Goal: Task Accomplishment & Management: Manage account settings

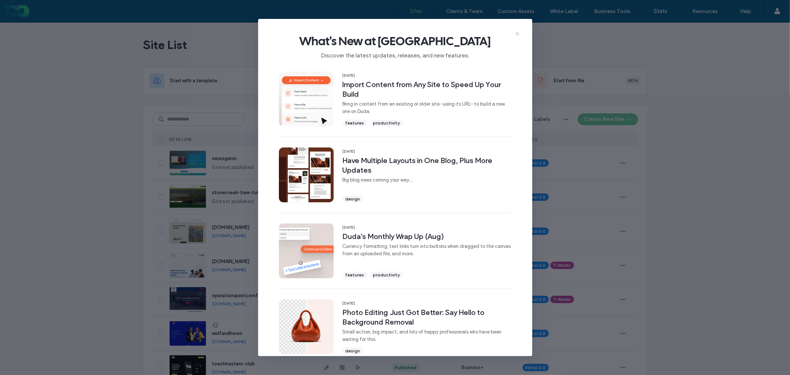
click at [516, 31] on icon at bounding box center [517, 34] width 6 height 6
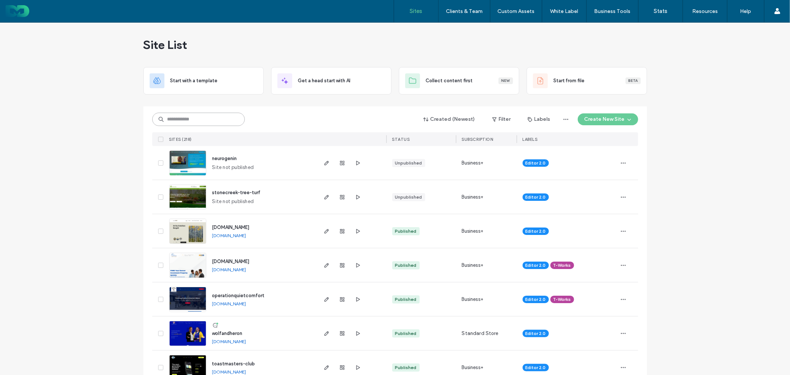
click at [201, 118] on input at bounding box center [198, 119] width 93 height 13
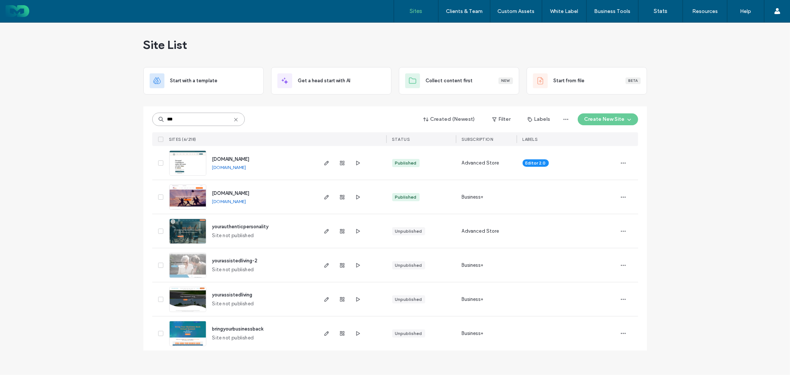
type input "***"
click at [250, 156] on span "[DOMAIN_NAME]" at bounding box center [230, 159] width 37 height 6
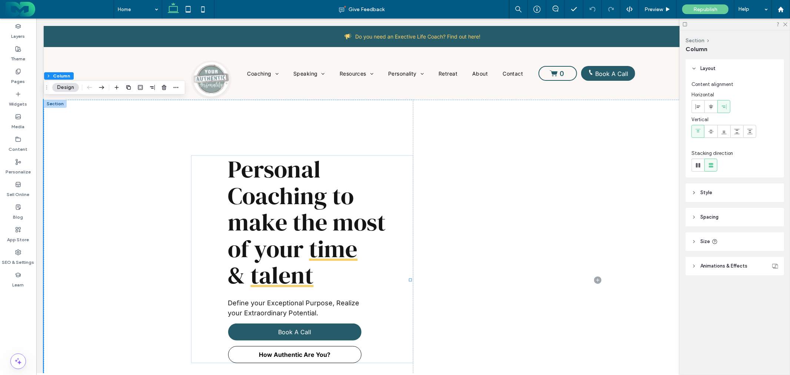
click at [734, 192] on header "Style" at bounding box center [734, 192] width 98 height 19
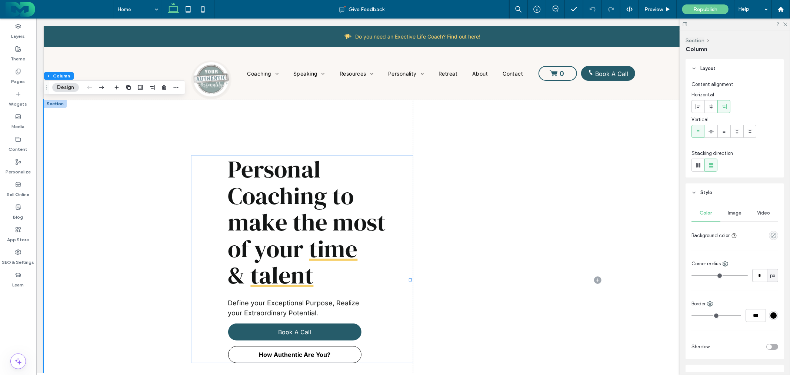
click at [734, 192] on header "Style" at bounding box center [734, 192] width 98 height 19
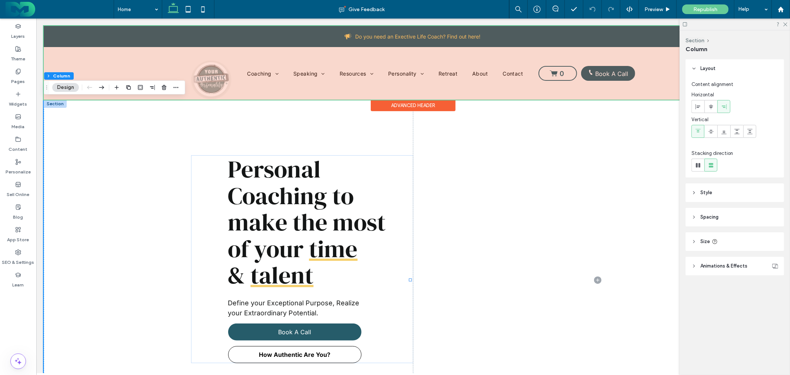
click at [398, 108] on div "Advanced Header" at bounding box center [412, 104] width 85 height 11
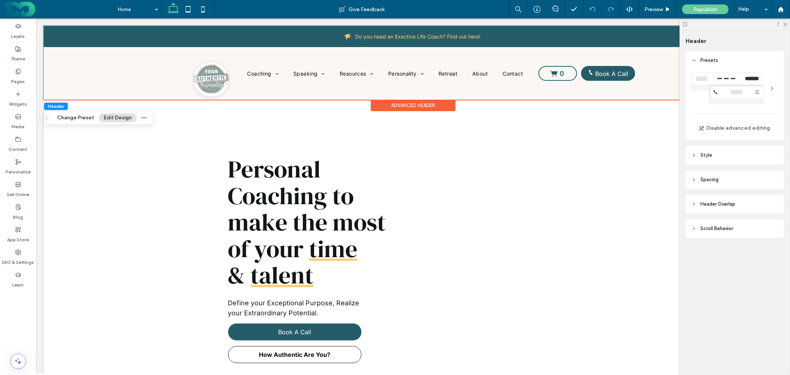
click at [742, 204] on header "Header Overlap" at bounding box center [734, 204] width 98 height 19
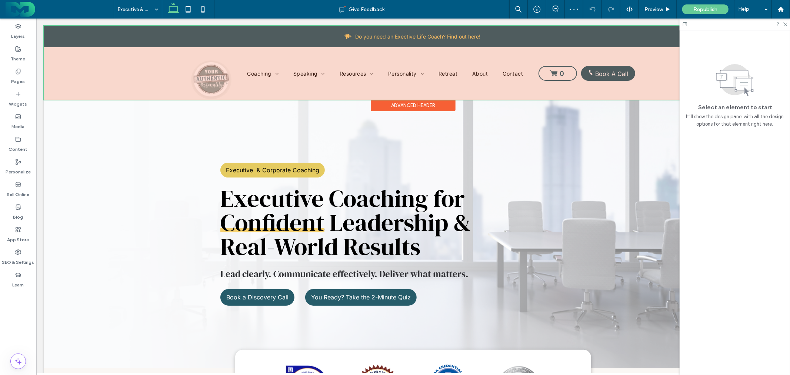
click at [407, 105] on div "Advanced Header" at bounding box center [412, 104] width 85 height 11
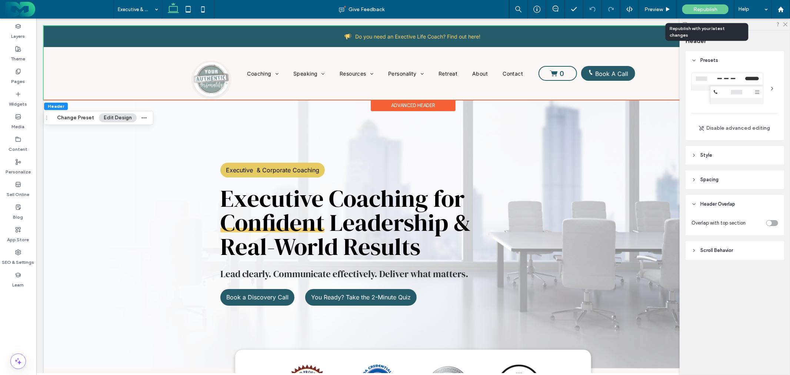
click at [702, 11] on span "Republish" at bounding box center [705, 9] width 24 height 6
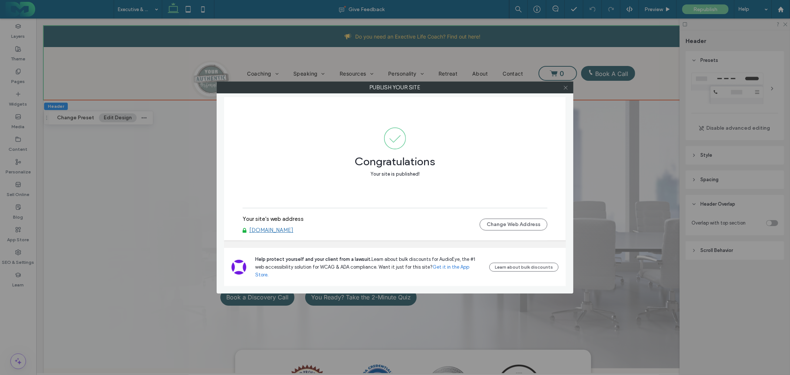
click at [567, 87] on icon at bounding box center [566, 88] width 6 height 6
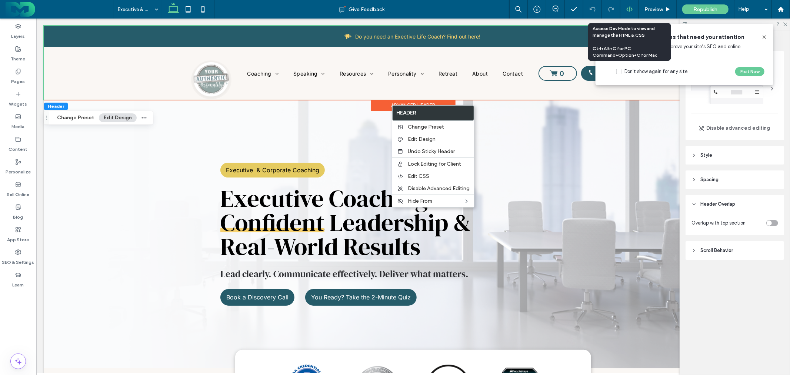
click at [630, 8] on use at bounding box center [629, 9] width 6 height 6
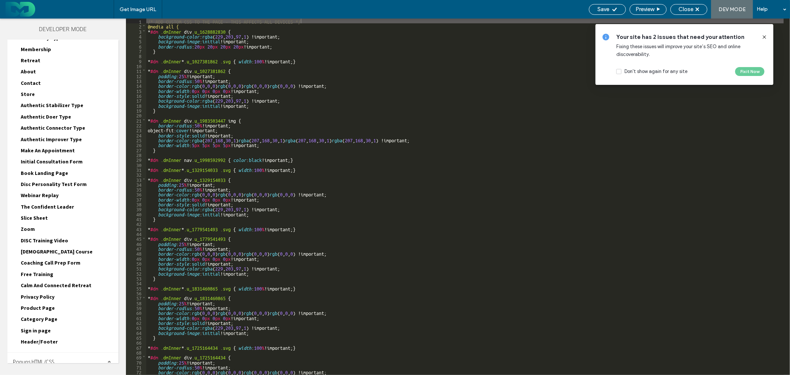
click at [71, 371] on div "Site HTML/CSS" at bounding box center [62, 380] width 111 height 19
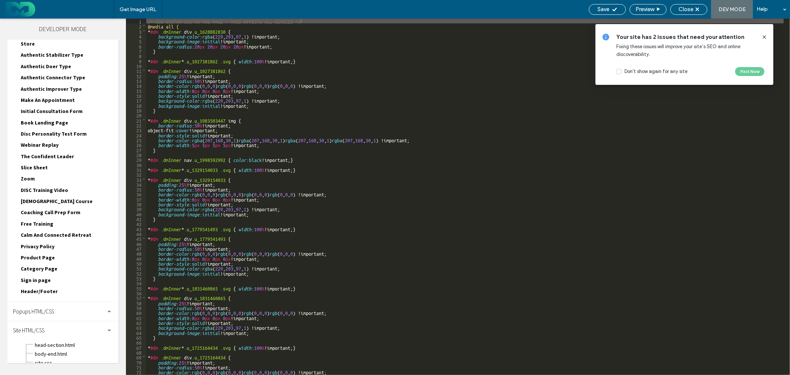
scroll to position [380, 0]
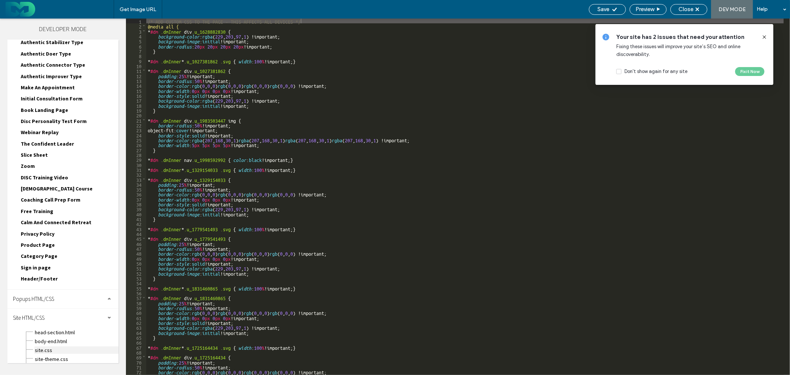
click at [54, 346] on span "site.css" at bounding box center [76, 349] width 84 height 7
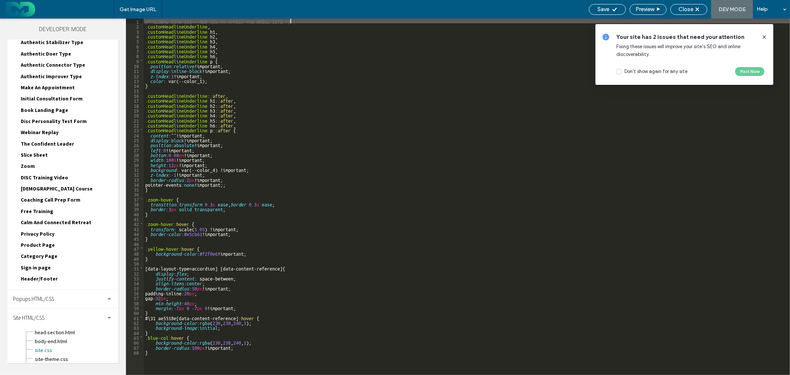
click at [161, 190] on div "/* GLOBAL SITE CSS - ADD CSS TO AFFECT THE WHOLE SITE */ .customHeadlineUnderli…" at bounding box center [467, 202] width 646 height 366
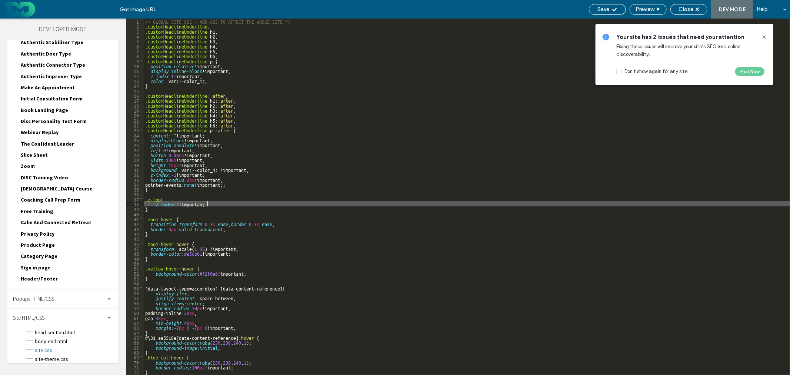
type textarea "**"
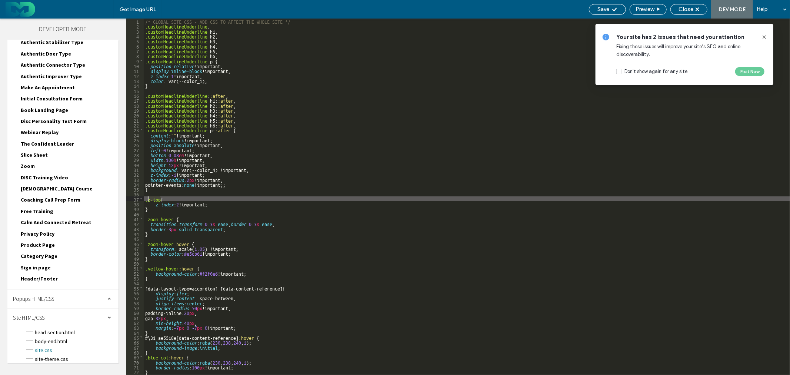
drag, startPoint x: 161, startPoint y: 198, endPoint x: 147, endPoint y: 198, distance: 14.1
click at [147, 198] on div "/* GLOBAL SITE CSS - ADD CSS TO AFFECT THE WHOLE SITE */ .customHeadlineUnderli…" at bounding box center [467, 202] width 646 height 366
click at [607, 13] on div "Save" at bounding box center [607, 9] width 37 height 11
click at [607, 10] on span "Save" at bounding box center [604, 9] width 12 height 7
click at [694, 10] on div "Close" at bounding box center [689, 9] width 36 height 7
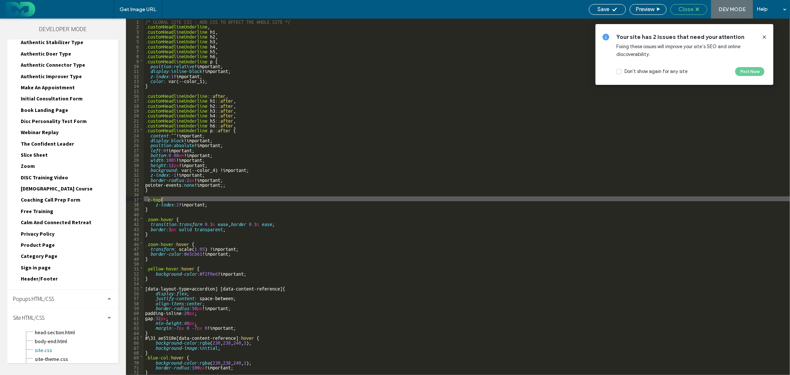
scroll to position [361, 0]
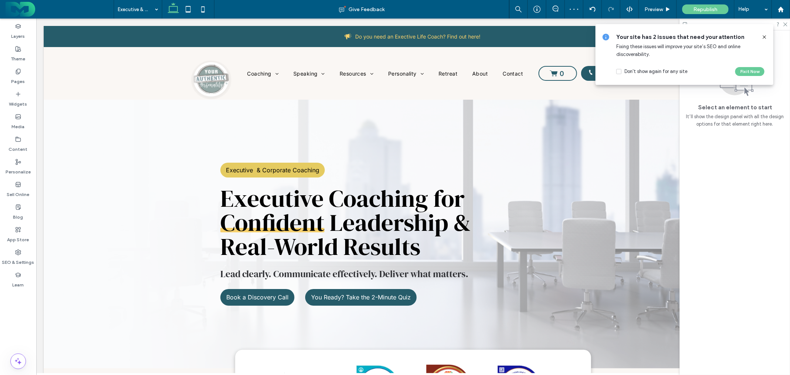
click at [763, 37] on icon at bounding box center [764, 37] width 6 height 6
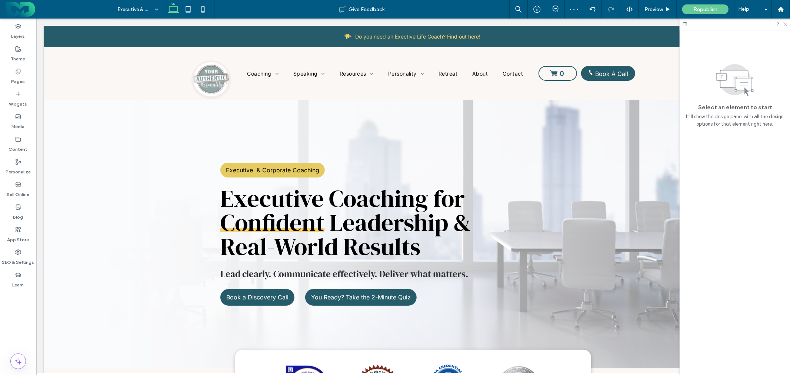
click at [784, 25] on use at bounding box center [785, 25] width 4 height 4
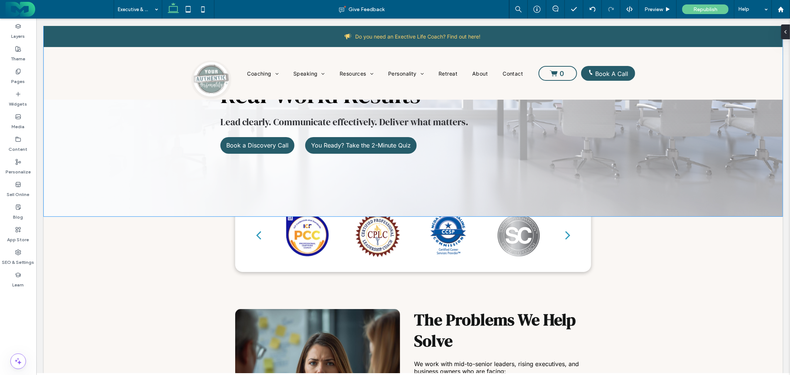
scroll to position [0, 0]
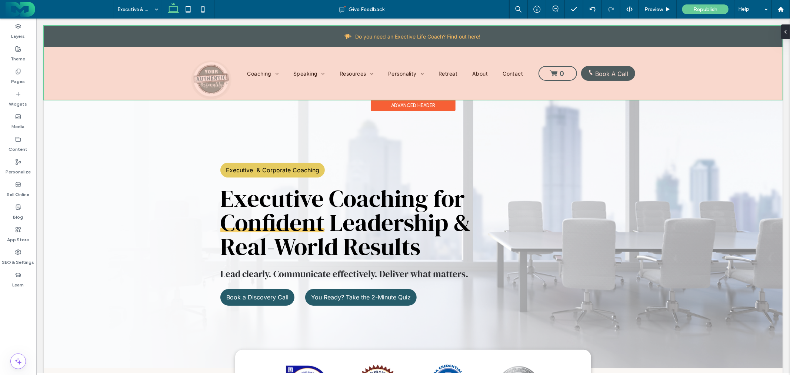
click at [411, 102] on div "Advanced Header" at bounding box center [412, 104] width 85 height 11
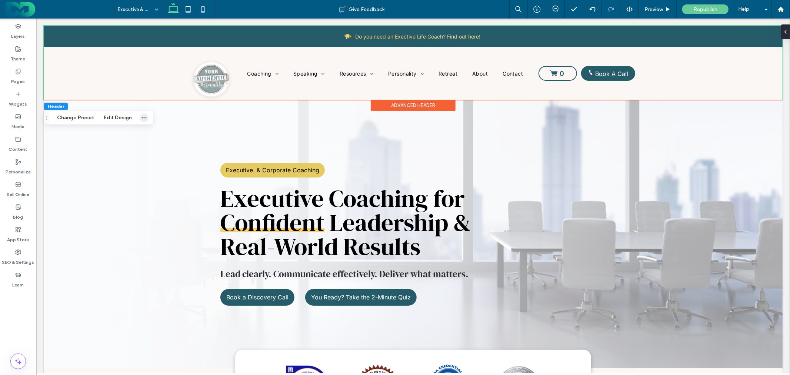
click at [140, 116] on span "button" at bounding box center [144, 117] width 9 height 9
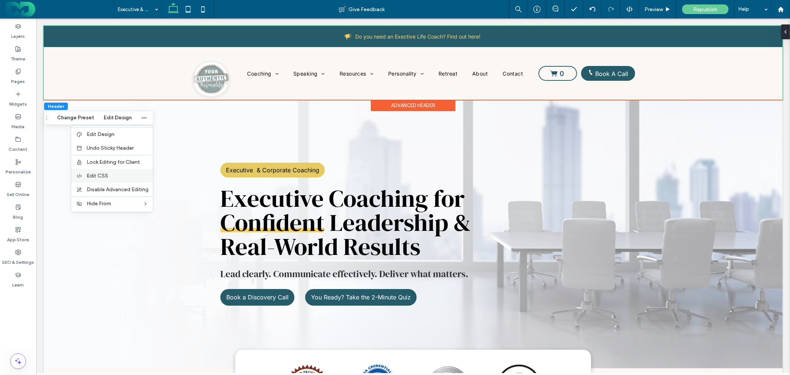
click at [114, 171] on div "Edit CSS" at bounding box center [112, 176] width 82 height 14
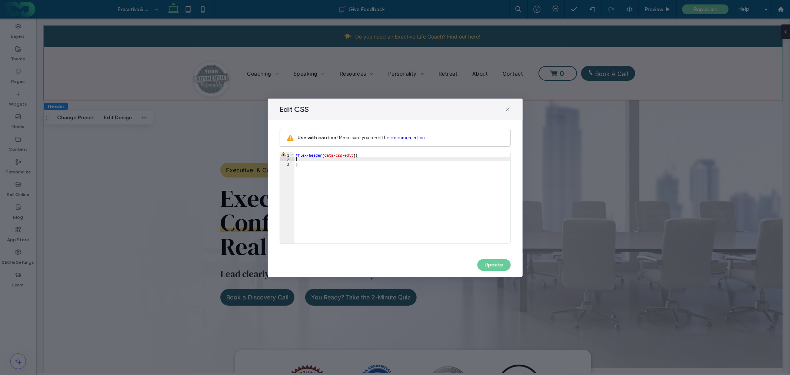
click at [321, 157] on div "#flex-header [ data-css-edit ] { }" at bounding box center [402, 202] width 216 height 100
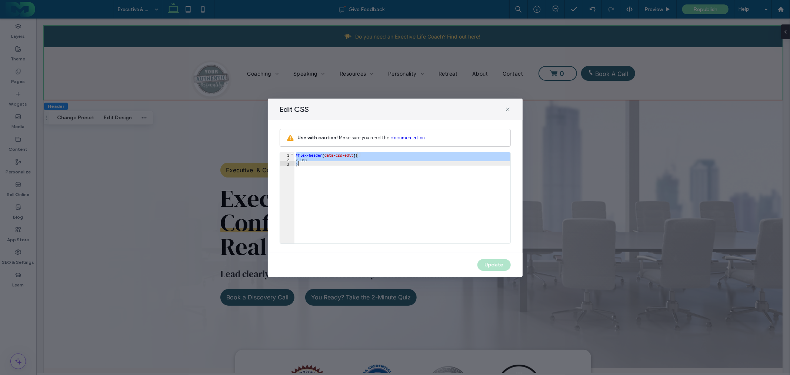
click at [315, 161] on div "#flex-header [ data-css-edit ] { z-top }" at bounding box center [402, 197] width 216 height 91
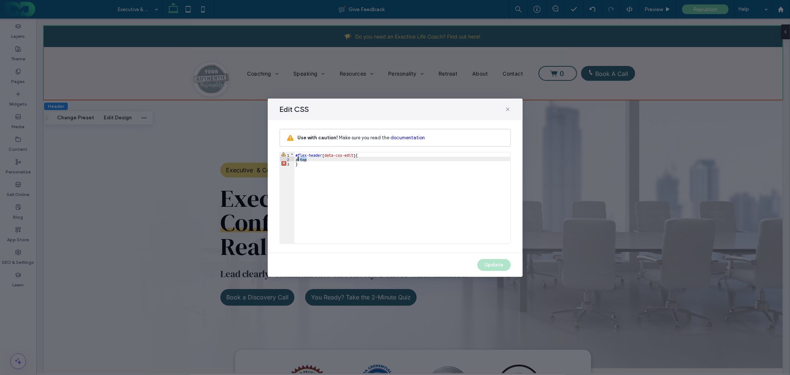
drag, startPoint x: 304, startPoint y: 159, endPoint x: 298, endPoint y: 159, distance: 5.9
click at [298, 159] on div "#flex-header [ data-css-edit ] { z-top }" at bounding box center [402, 202] width 216 height 100
type textarea "**"
click at [498, 264] on button "Update" at bounding box center [493, 265] width 33 height 12
click at [508, 107] on icon at bounding box center [508, 109] width 6 height 6
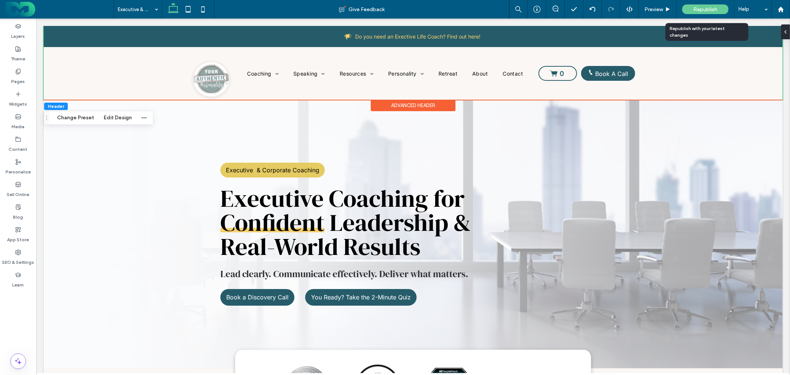
click at [698, 10] on span "Republish" at bounding box center [705, 9] width 24 height 6
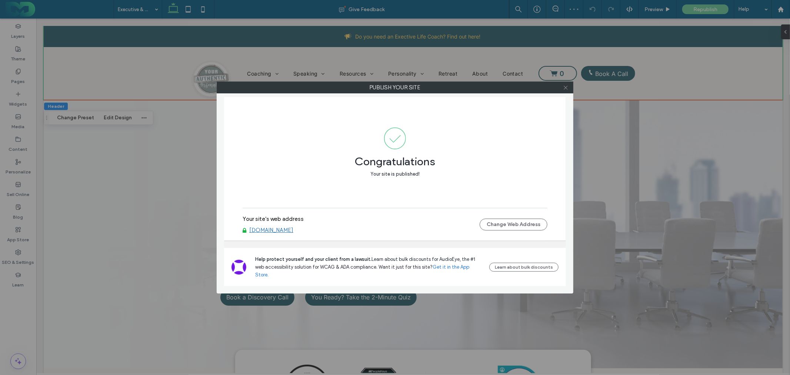
click at [564, 86] on icon at bounding box center [566, 88] width 6 height 6
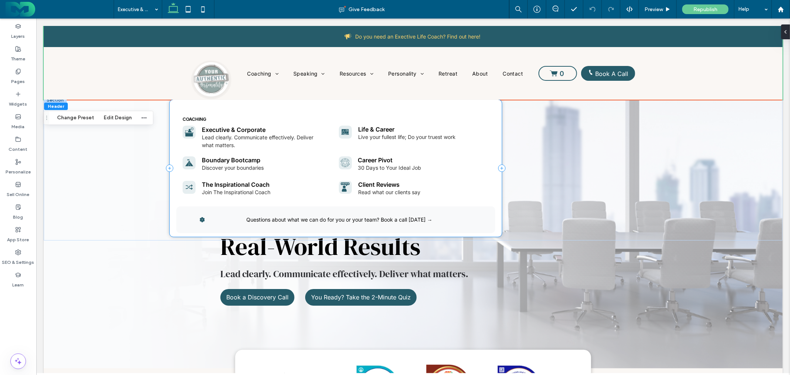
click at [283, 108] on div "Coaching Executive & Corporate Lead clearly. Communicate effectively. Deliver w…" at bounding box center [335, 167] width 332 height 137
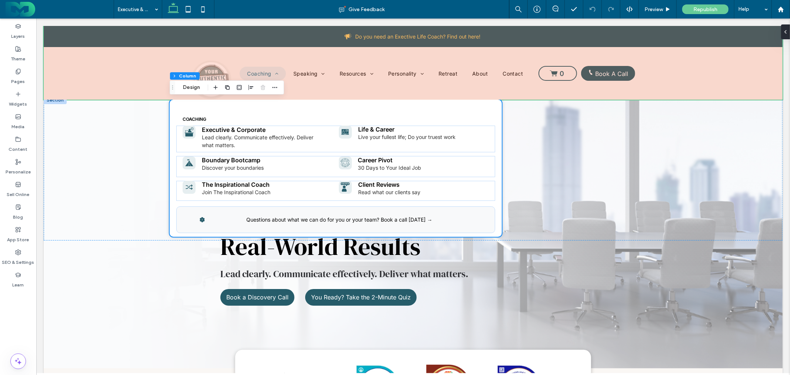
click at [311, 72] on div at bounding box center [412, 63] width 739 height 74
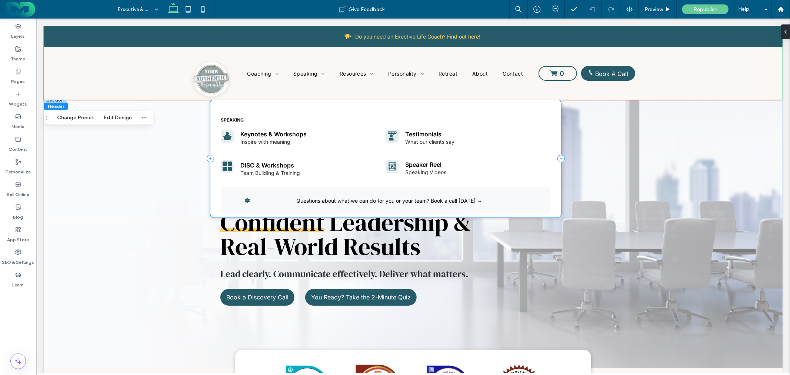
click at [311, 106] on div "speaking Keynotes & Workshops Inspire with meaning Testimonials What our client…" at bounding box center [385, 158] width 351 height 118
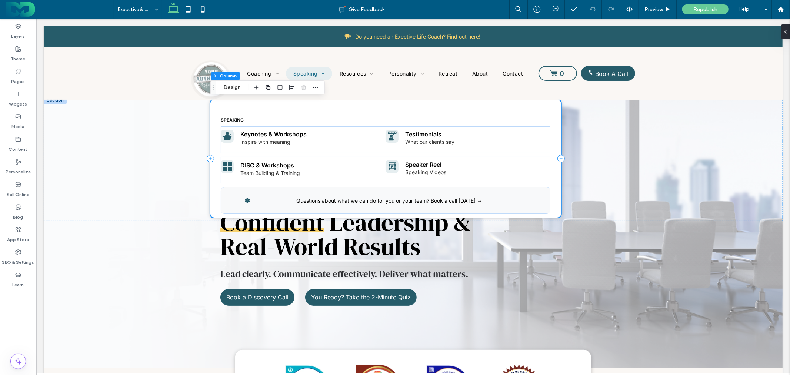
click at [311, 106] on div "speaking Keynotes & Workshops Inspire with meaning Testimonials What our client…" at bounding box center [385, 158] width 351 height 118
click at [227, 84] on button "Design" at bounding box center [232, 87] width 27 height 9
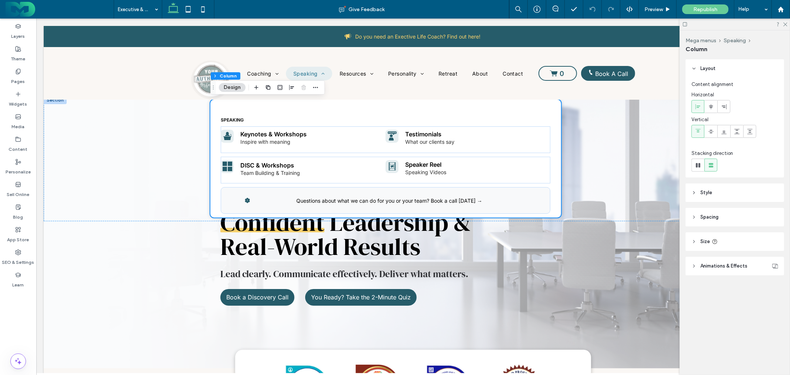
click at [235, 89] on button "Design" at bounding box center [232, 87] width 27 height 9
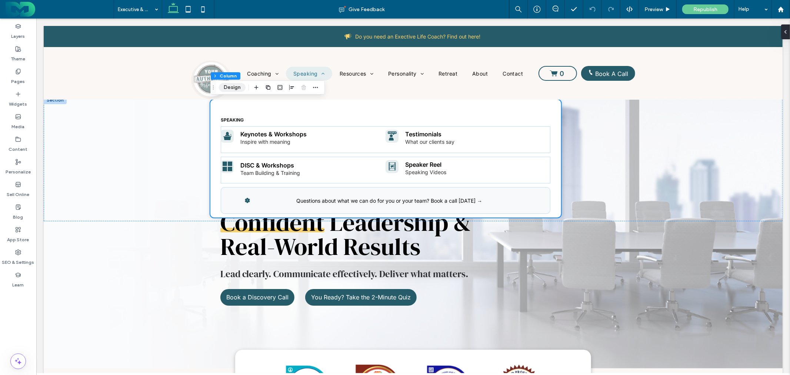
click at [235, 89] on button "Design" at bounding box center [232, 87] width 27 height 9
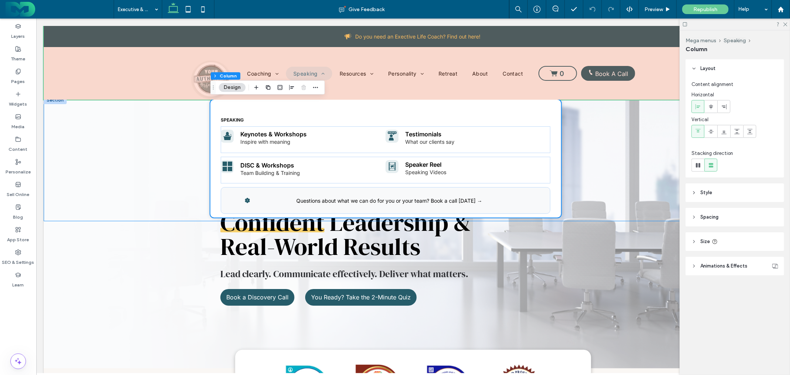
click at [141, 127] on div "speaking Keynotes & Workshops Inspire with meaning Testimonials What our client…" at bounding box center [412, 158] width 739 height 125
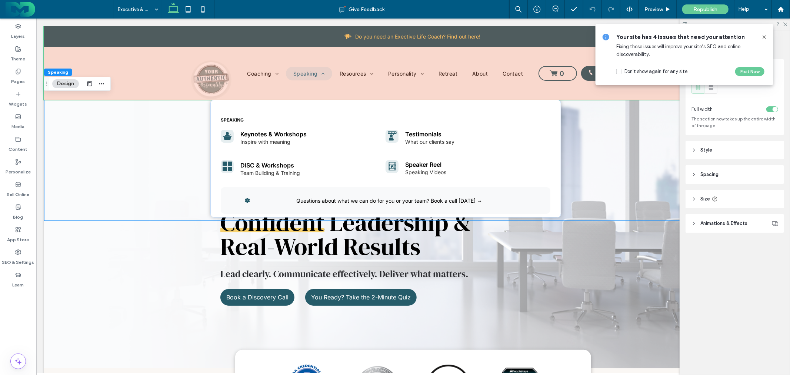
click at [271, 73] on div at bounding box center [412, 63] width 739 height 74
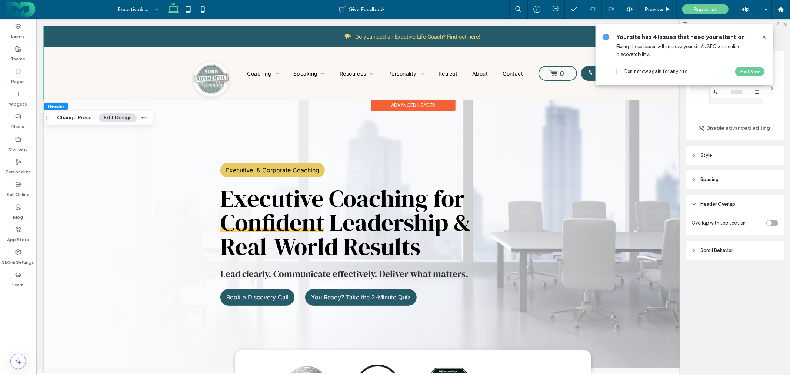
click at [763, 36] on use at bounding box center [763, 36] width 3 height 3
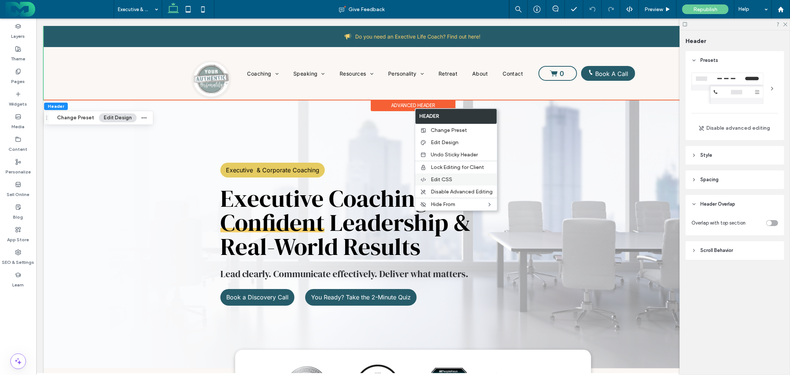
click at [443, 178] on span "Edit CSS" at bounding box center [441, 179] width 21 height 6
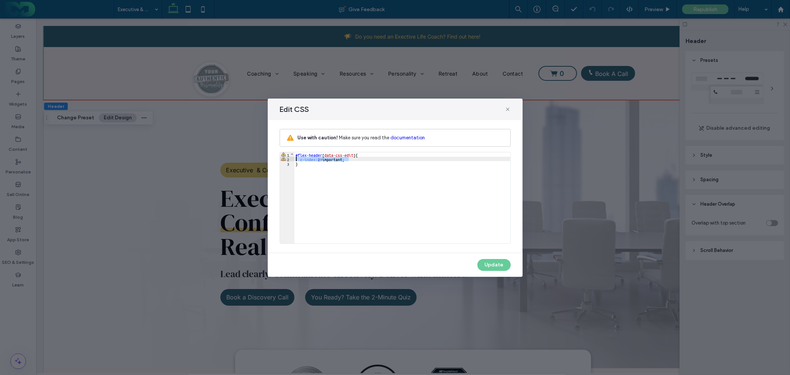
drag, startPoint x: 366, startPoint y: 158, endPoint x: 286, endPoint y: 159, distance: 79.6
click at [286, 159] on div "** 1 2 3 #flex-header [ data-css-edit ] { z-index : 2 !important; } XXXXXXXXXXX…" at bounding box center [395, 198] width 231 height 92
click at [488, 261] on button "Update" at bounding box center [493, 265] width 33 height 12
click at [507, 107] on icon at bounding box center [508, 109] width 6 height 6
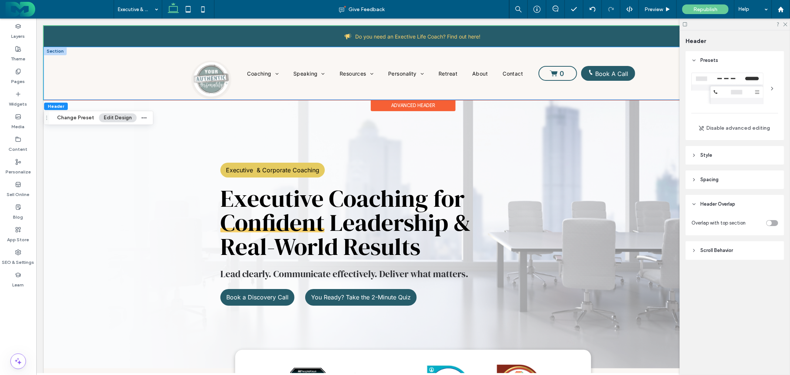
click at [118, 60] on div "Coaching Speaking Resources Personality Retreat About Contact 0 Book A Call" at bounding box center [412, 73] width 739 height 53
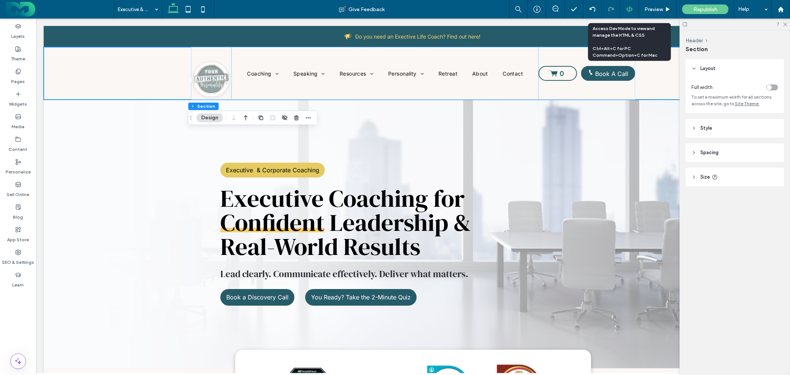
click at [630, 9] on use at bounding box center [629, 9] width 6 height 6
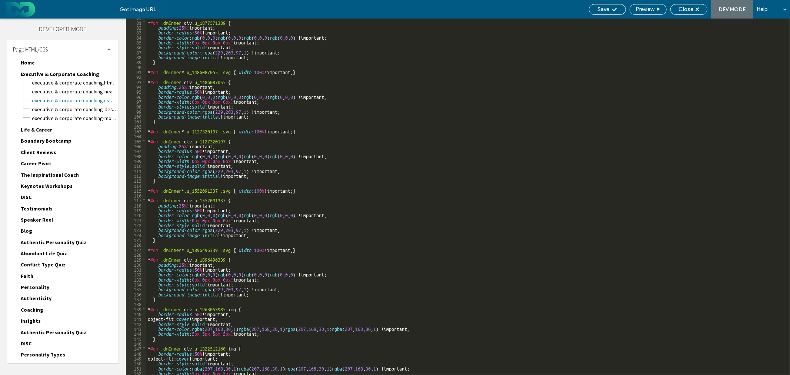
scroll to position [418, 0]
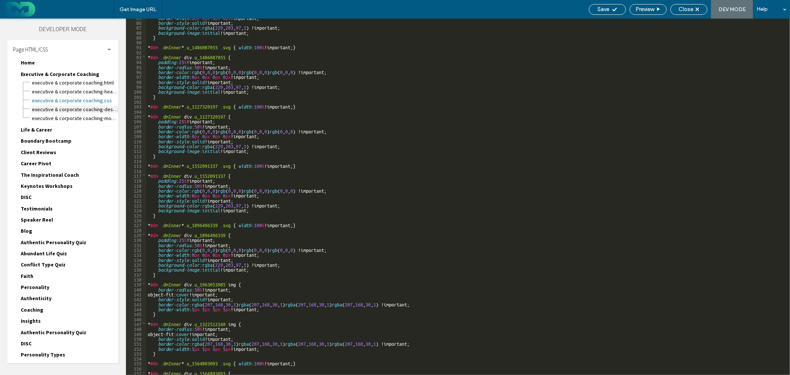
click at [81, 108] on span "Executive & Corporate Coaching-desktop-tablet.css" at bounding box center [74, 109] width 87 height 7
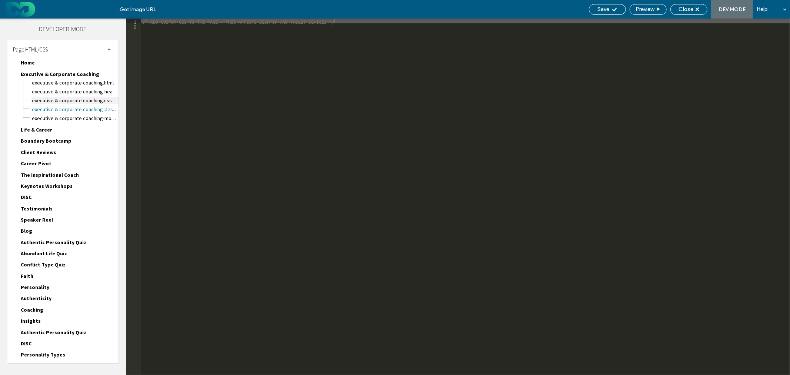
click at [90, 98] on span "Executive & Corporate Coaching.css" at bounding box center [74, 100] width 87 height 7
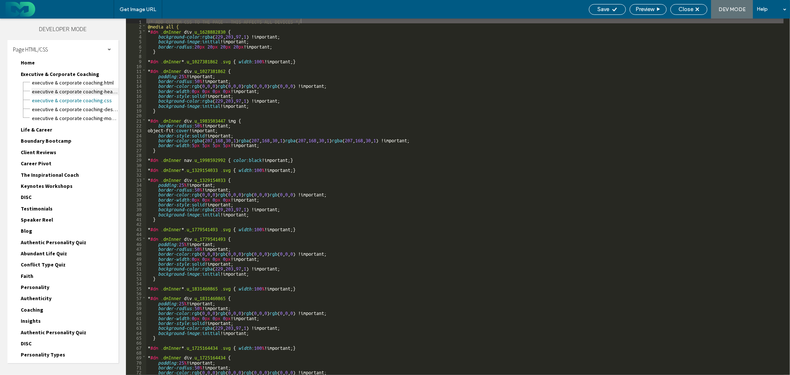
click at [94, 89] on span "Executive & Corporate Coaching-head-section.html" at bounding box center [74, 91] width 87 height 7
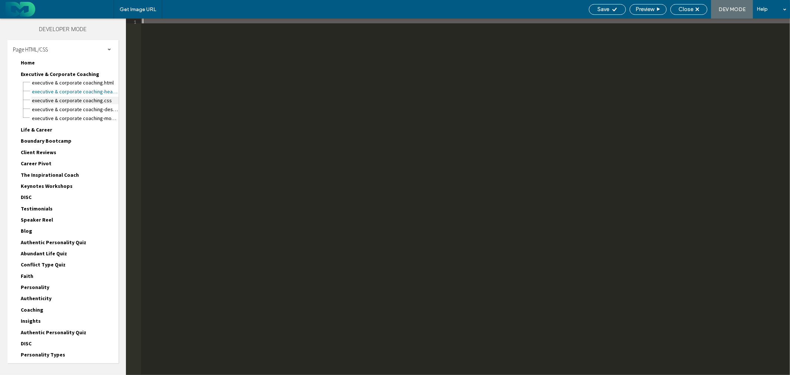
click at [99, 97] on span "Executive & Corporate Coaching.css" at bounding box center [74, 100] width 87 height 7
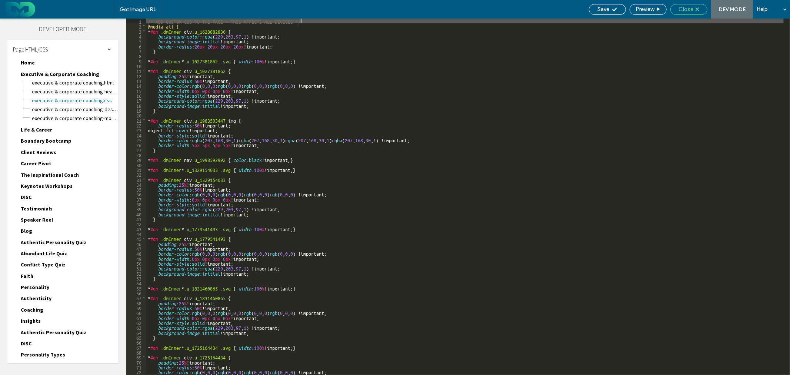
click at [682, 10] on span "Close" at bounding box center [685, 9] width 15 height 7
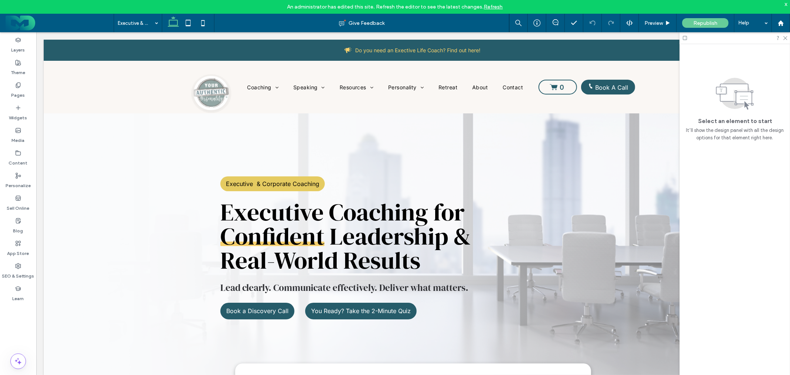
click at [785, 5] on div "x" at bounding box center [785, 4] width 3 height 6
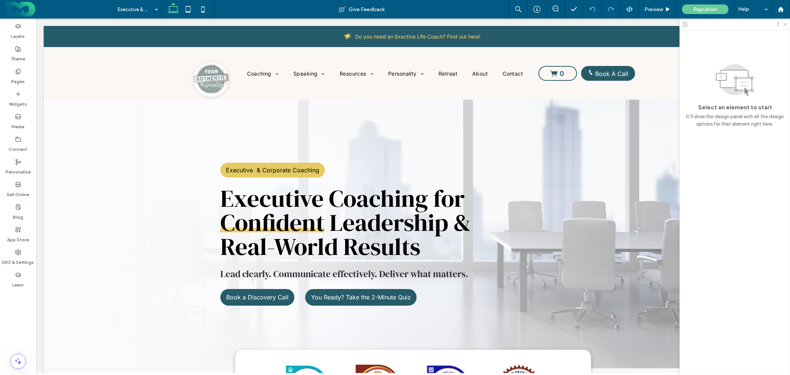
click at [785, 23] on icon at bounding box center [784, 23] width 5 height 5
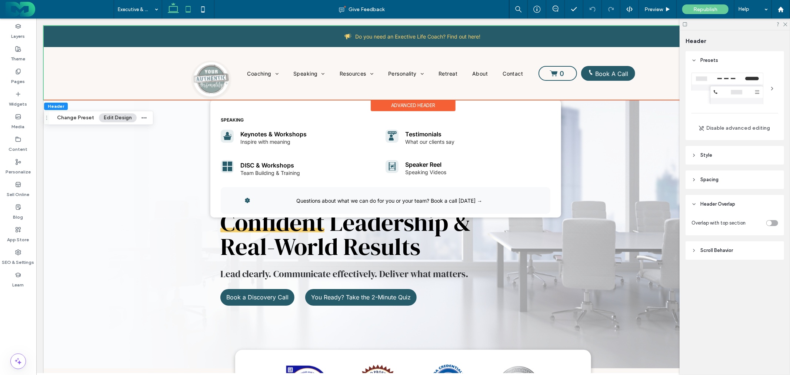
click at [194, 12] on icon at bounding box center [188, 9] width 15 height 15
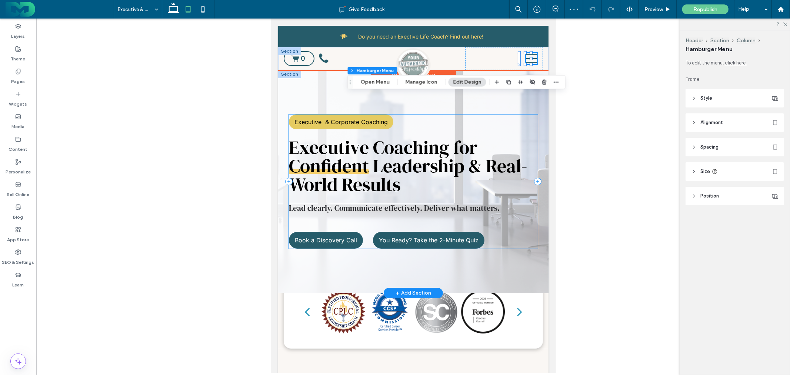
click at [427, 123] on div "Executive & Corporate Coaching Executive Coaching for Confident Leadership & Re…" at bounding box center [412, 181] width 249 height 134
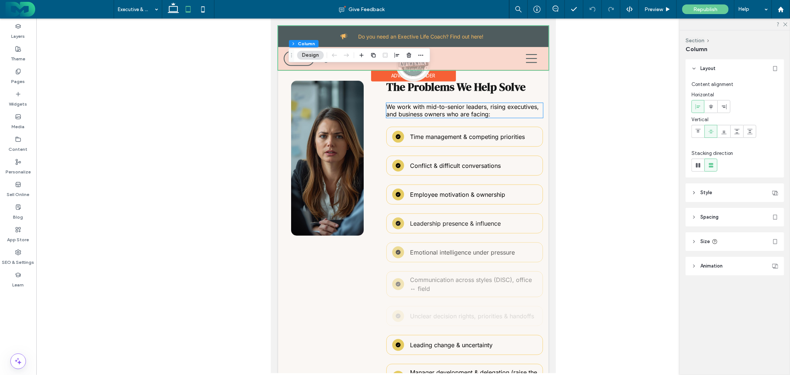
scroll to position [247, 0]
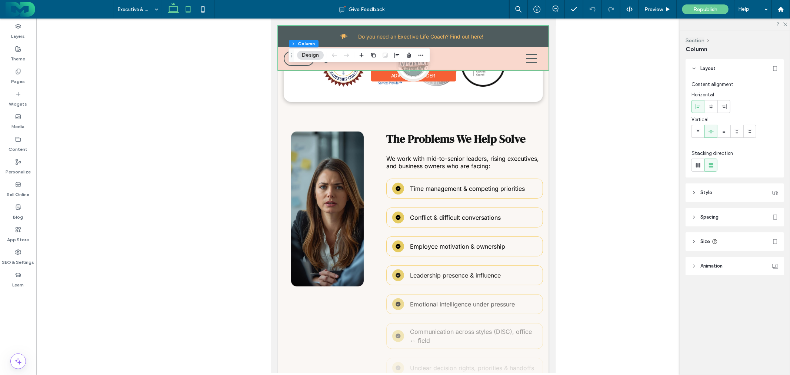
click at [173, 10] on icon at bounding box center [173, 9] width 15 height 15
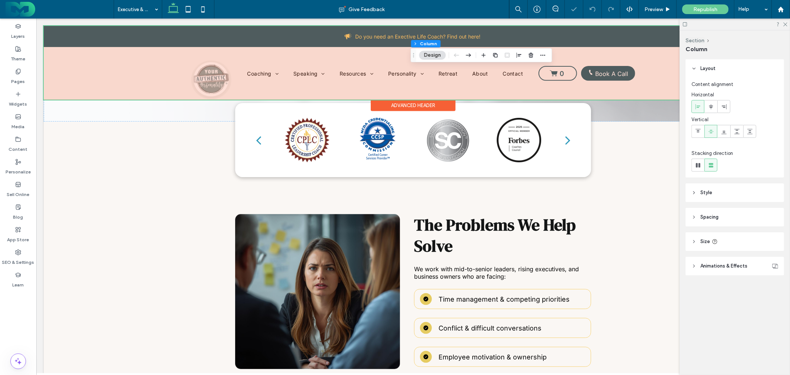
type input "**"
type input "***"
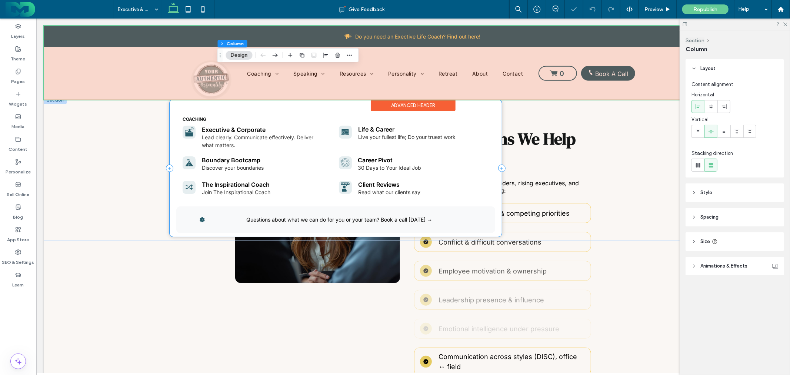
scroll to position [391, 0]
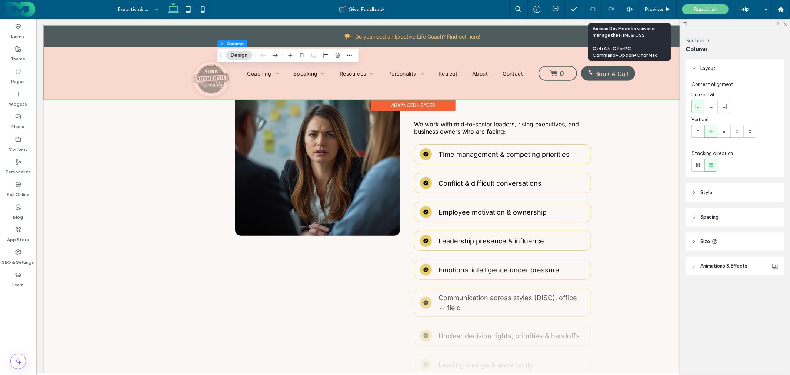
click at [628, 9] on icon at bounding box center [629, 9] width 7 height 7
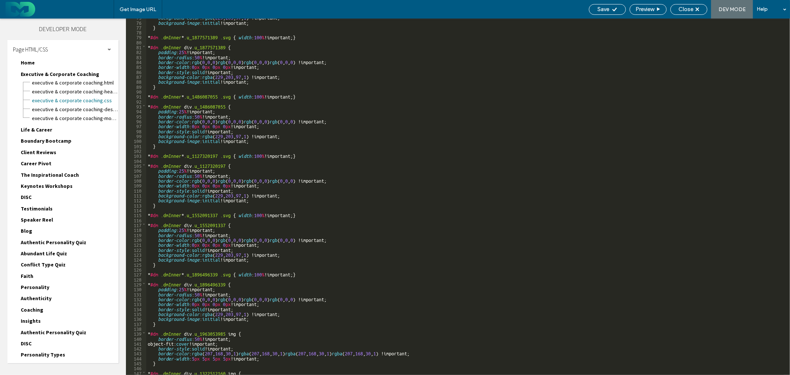
scroll to position [418, 0]
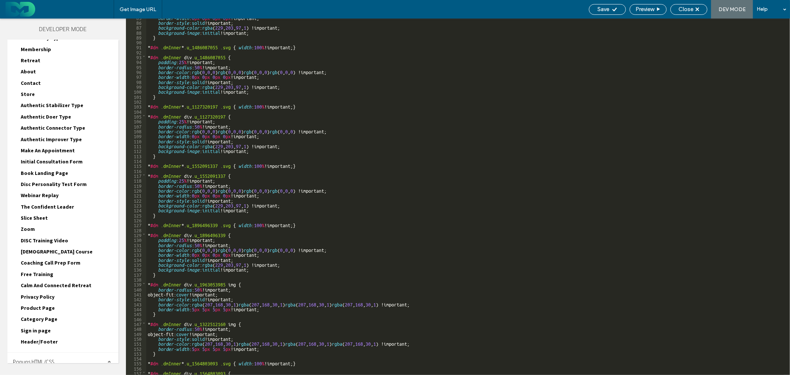
click at [76, 371] on div "Site HTML/CSS" at bounding box center [62, 380] width 111 height 19
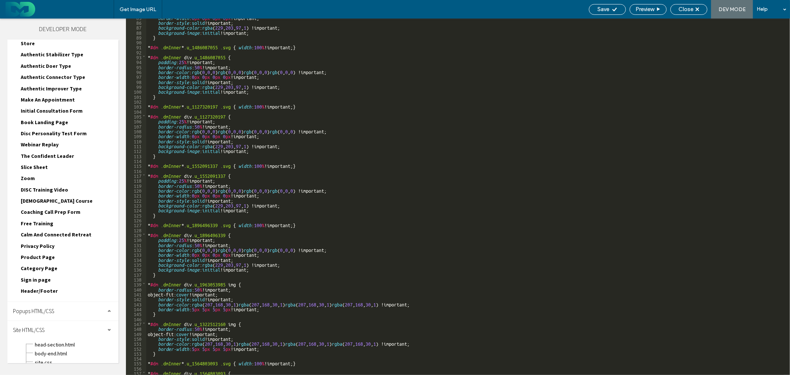
scroll to position [380, 0]
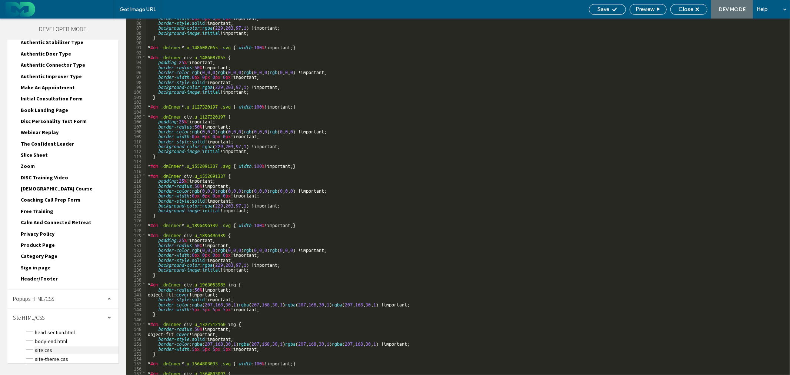
click at [60, 346] on span "site.css" at bounding box center [76, 349] width 84 height 7
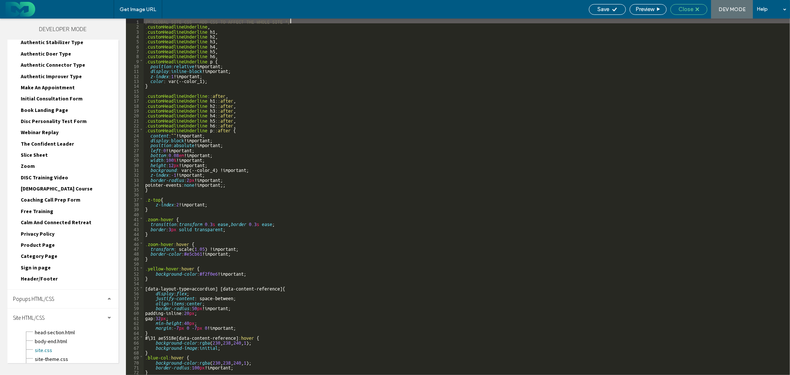
click at [694, 10] on div "Close" at bounding box center [689, 9] width 36 height 7
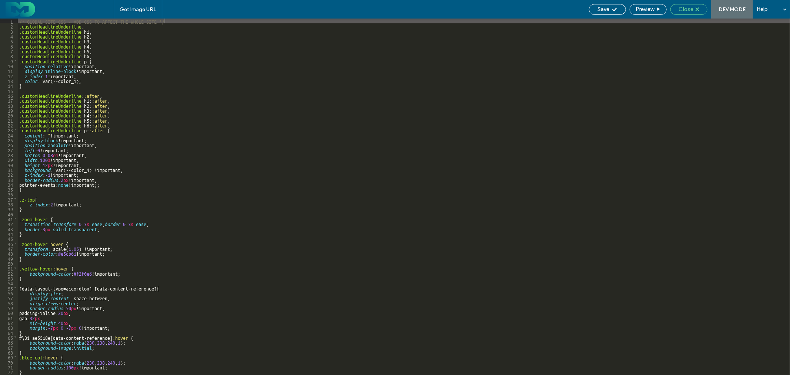
scroll to position [361, 0]
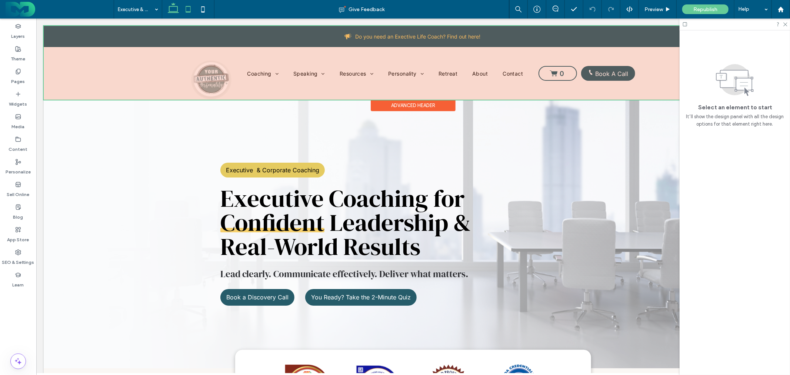
click at [191, 1] on span at bounding box center [188, 9] width 15 height 19
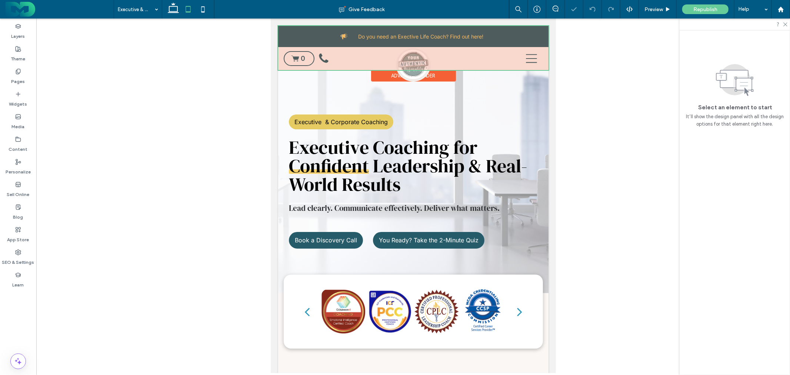
scroll to position [278, 0]
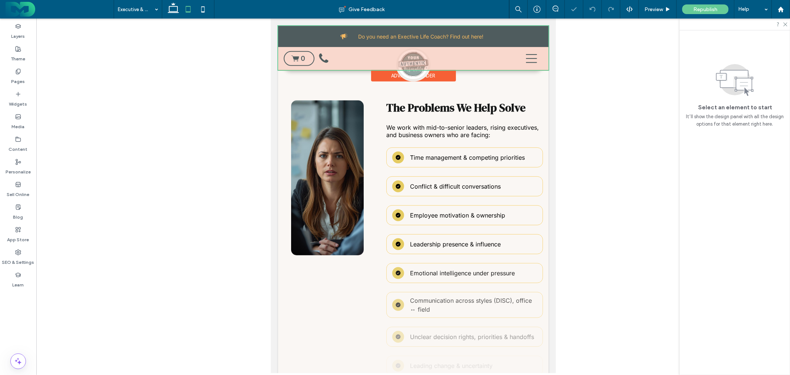
click at [521, 58] on div at bounding box center [413, 48] width 270 height 44
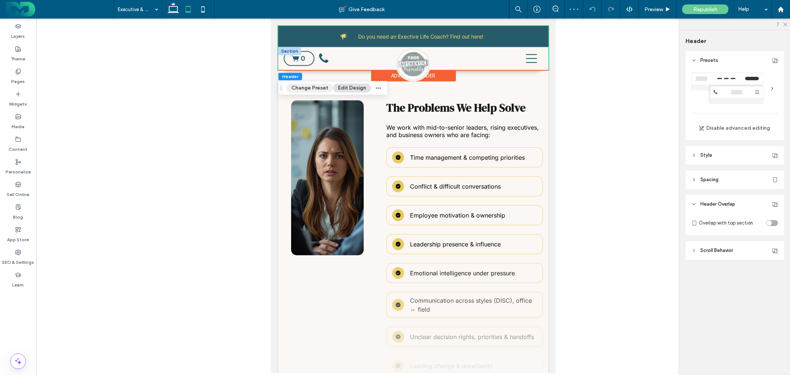
click at [318, 86] on button "Change Preset" at bounding box center [310, 88] width 47 height 9
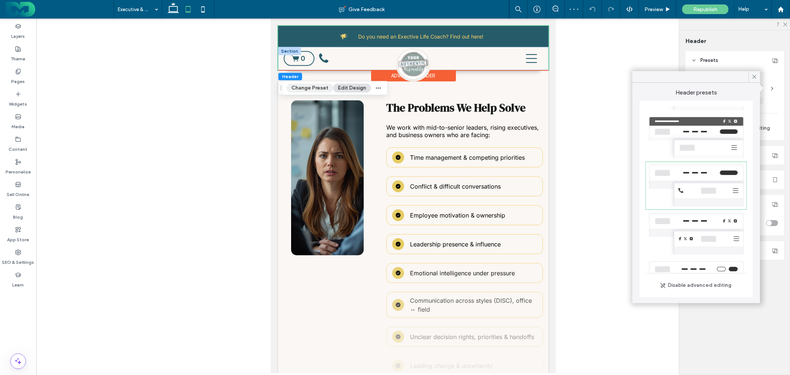
scroll to position [130, 0]
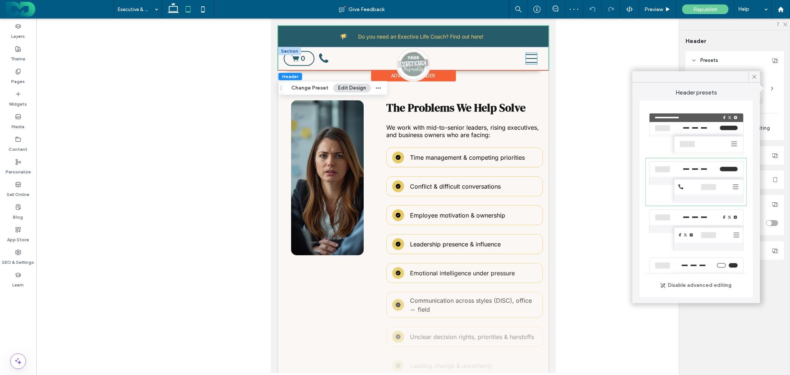
click at [527, 56] on icon at bounding box center [530, 58] width 11 height 11
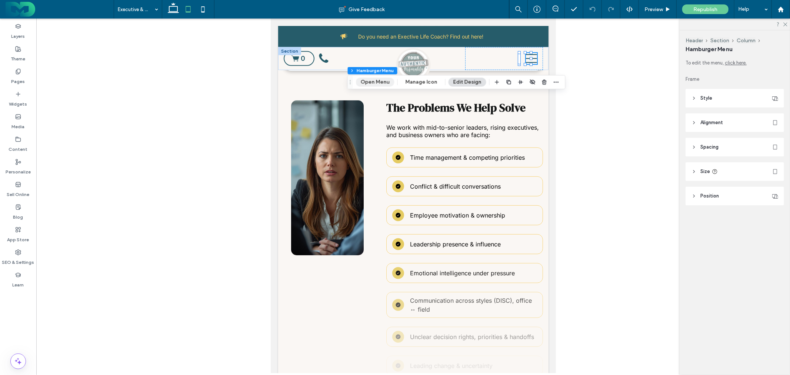
click at [386, 82] on button "Open Menu" at bounding box center [375, 82] width 39 height 9
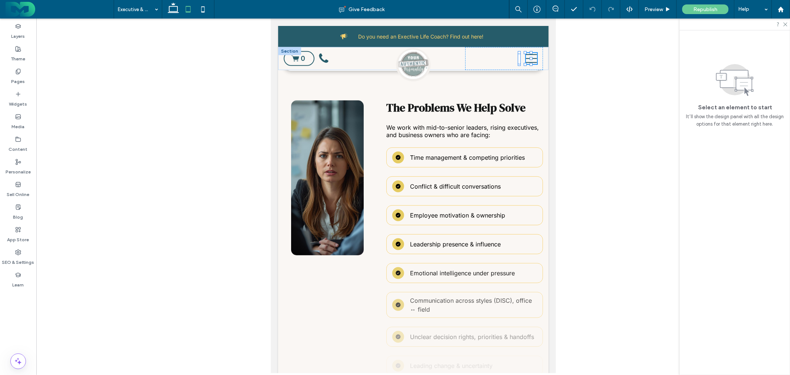
scroll to position [0, 0]
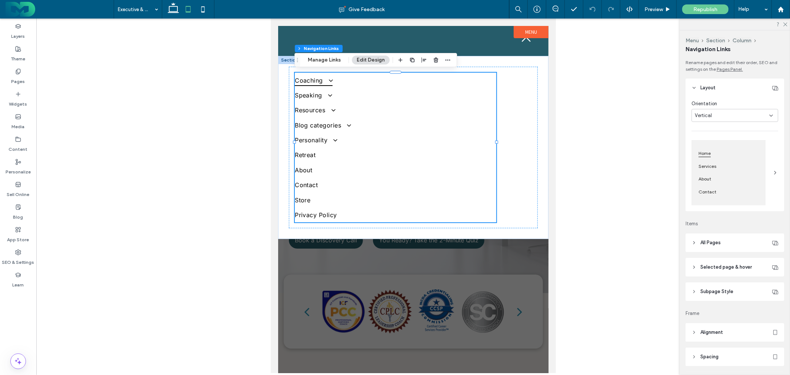
type input "***"
type input "****"
click at [330, 80] on span at bounding box center [326, 79] width 11 height 7
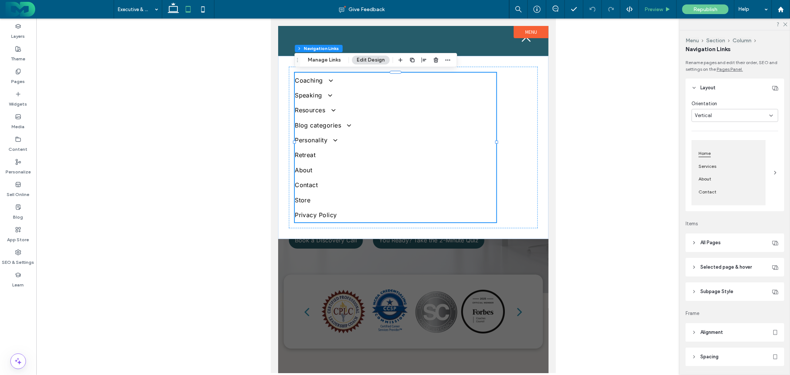
click at [665, 10] on icon at bounding box center [668, 10] width 6 height 6
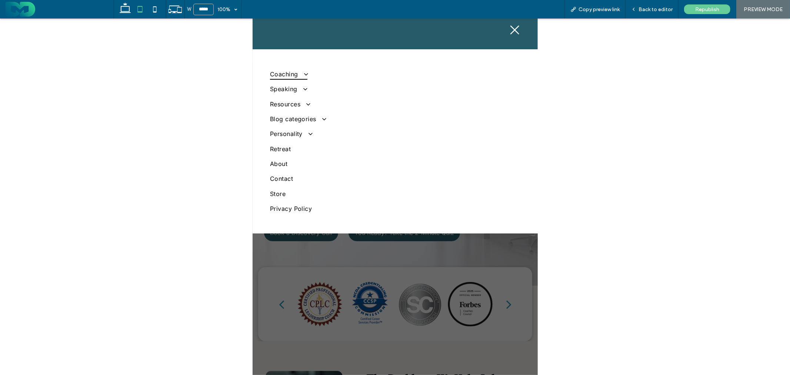
click at [310, 72] on link "Coaching" at bounding box center [370, 73] width 201 height 15
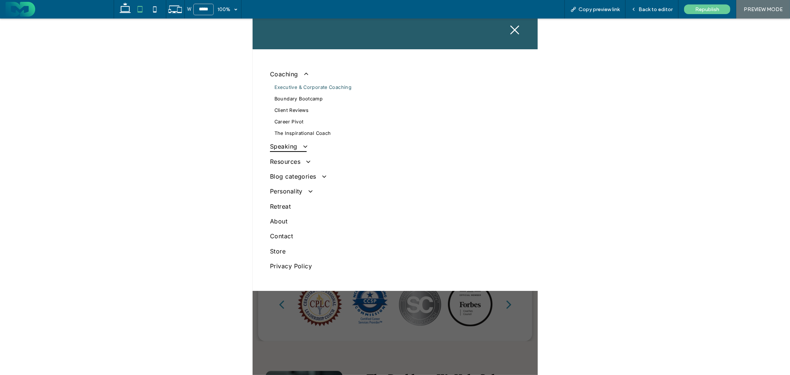
click at [306, 146] on span at bounding box center [301, 146] width 11 height 7
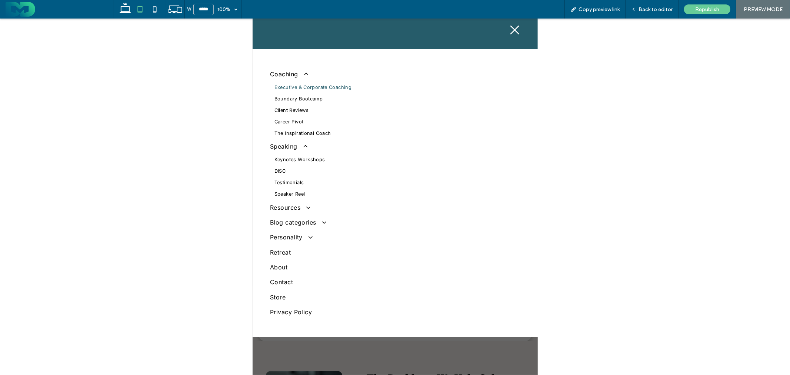
click at [152, 13] on icon at bounding box center [154, 9] width 15 height 15
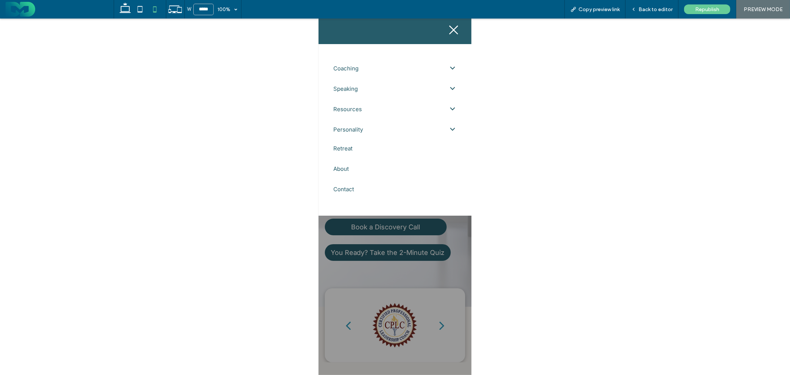
type input "*****"
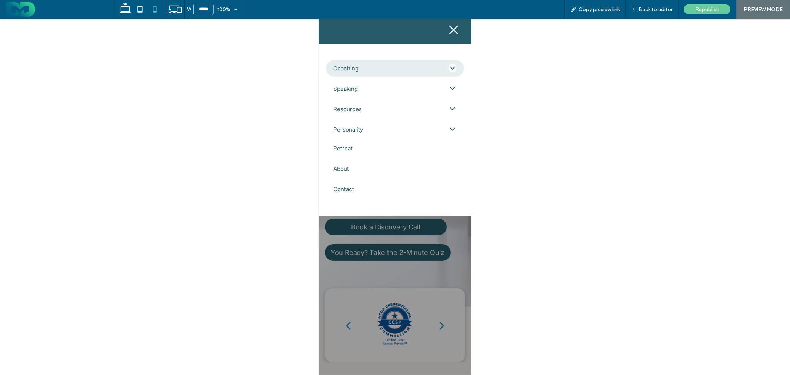
click at [391, 71] on div "Coaching" at bounding box center [394, 68] width 138 height 17
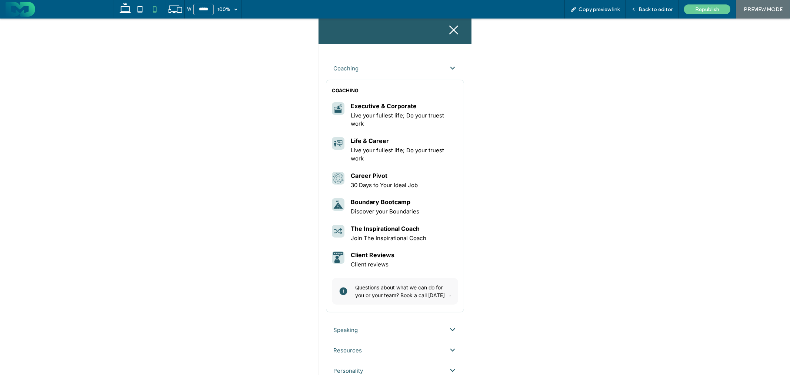
drag, startPoint x: 648, startPoint y: 9, endPoint x: 552, endPoint y: 39, distance: 100.6
click at [648, 9] on span "Back to editor" at bounding box center [655, 9] width 34 height 6
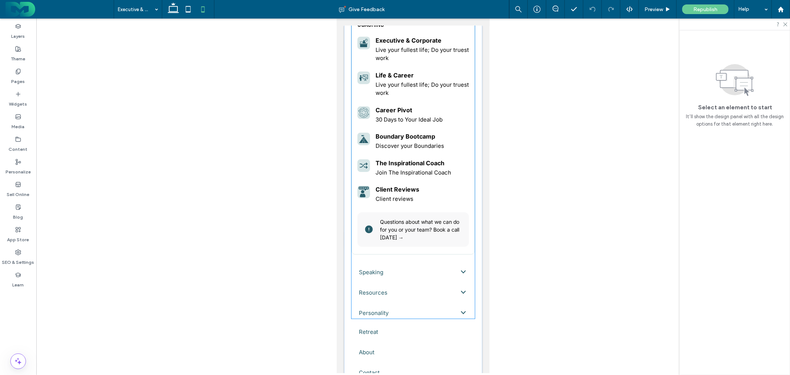
scroll to position [82, 0]
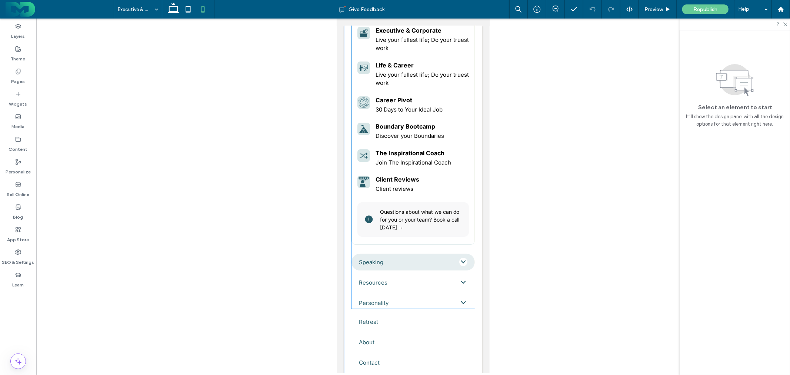
click at [415, 261] on div "Speaking" at bounding box center [412, 261] width 123 height 17
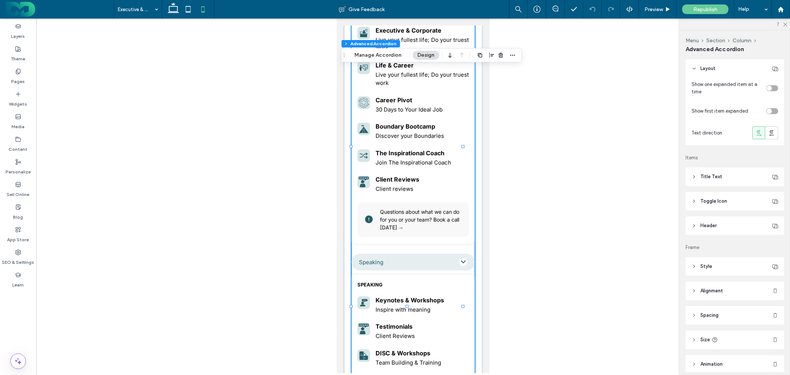
type input "*"
type input "**"
type input "****"
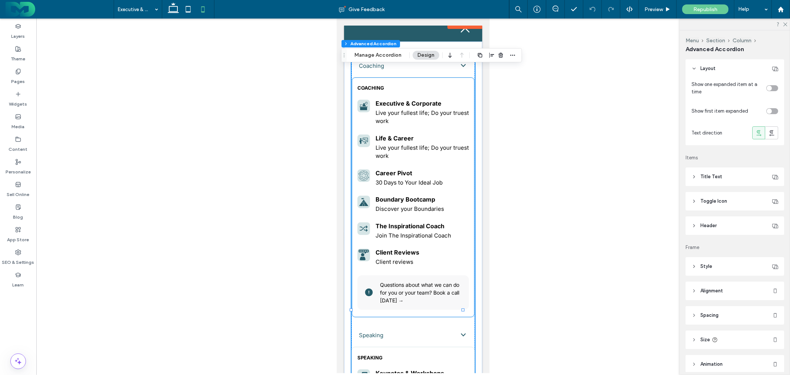
scroll to position [0, 0]
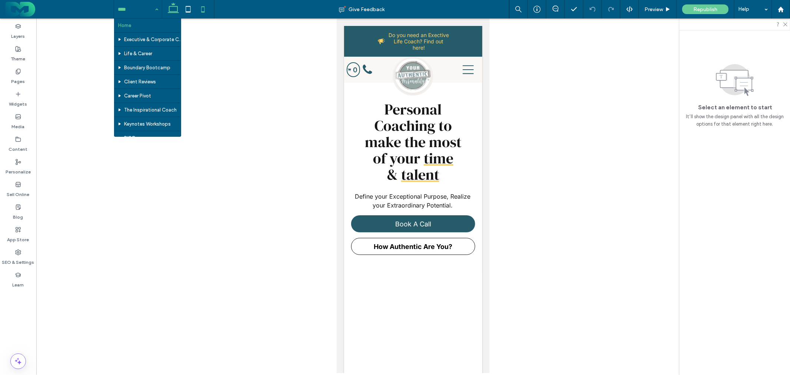
click at [178, 13] on icon at bounding box center [173, 9] width 15 height 15
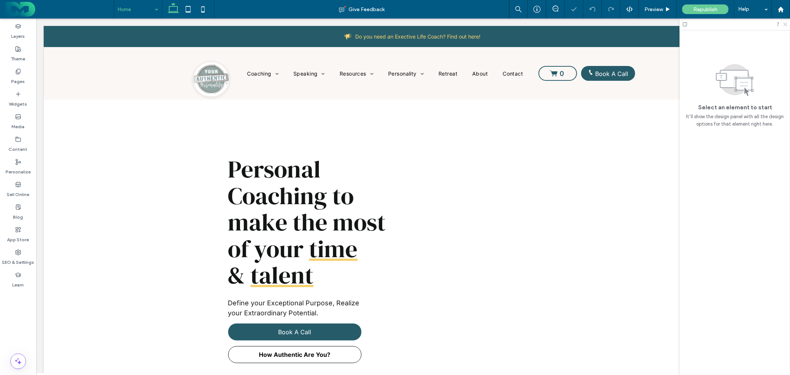
click at [786, 24] on icon at bounding box center [784, 23] width 5 height 5
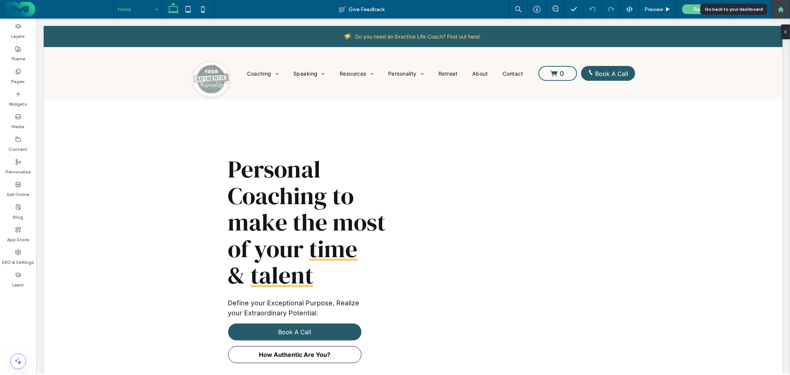
click at [782, 8] on use at bounding box center [781, 9] width 6 height 6
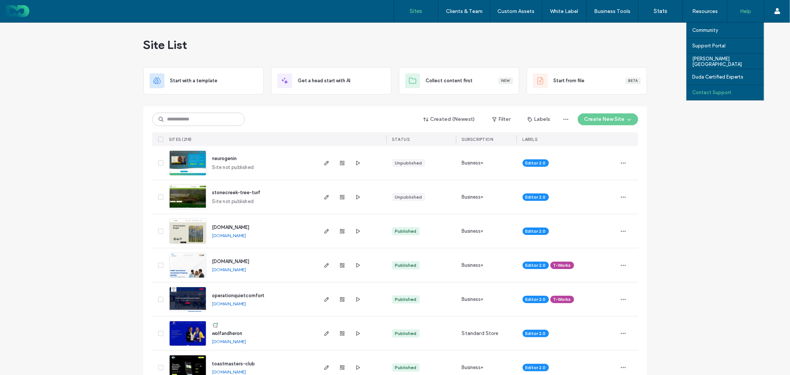
click at [718, 91] on label "Contact Support" at bounding box center [711, 93] width 39 height 6
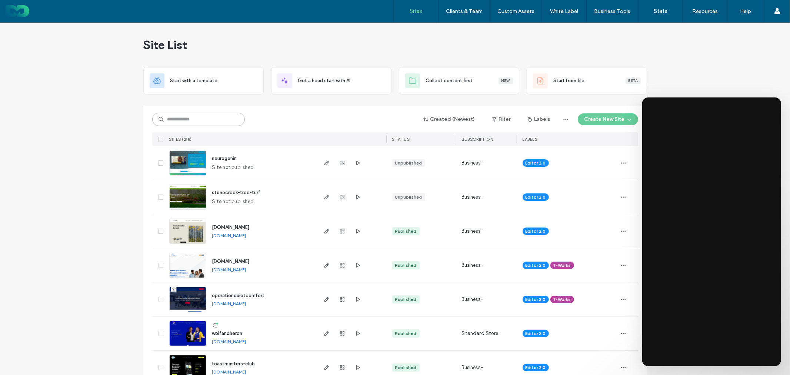
click at [179, 118] on input at bounding box center [198, 119] width 93 height 13
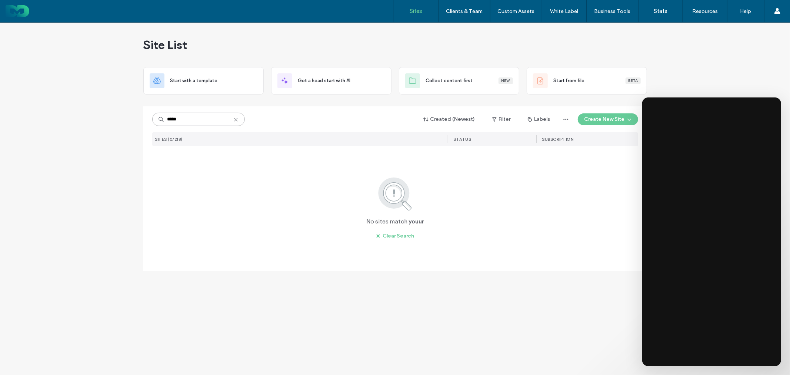
click at [177, 118] on input "*****" at bounding box center [198, 119] width 93 height 13
type input "****"
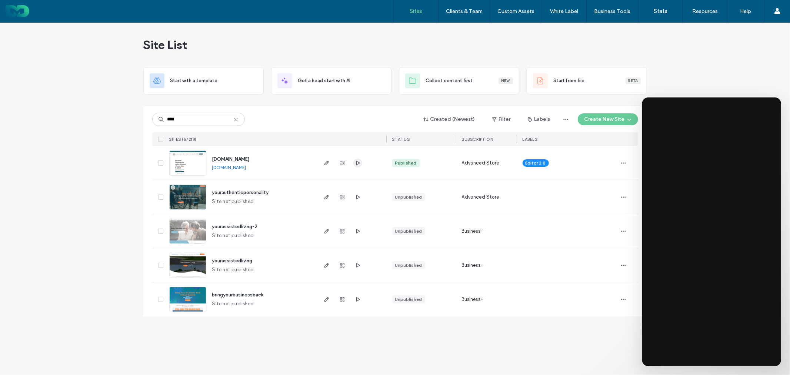
click at [357, 163] on icon "button" at bounding box center [358, 163] width 6 height 6
click at [250, 156] on span "www.yourauthenticpersonality.com" at bounding box center [230, 159] width 37 height 6
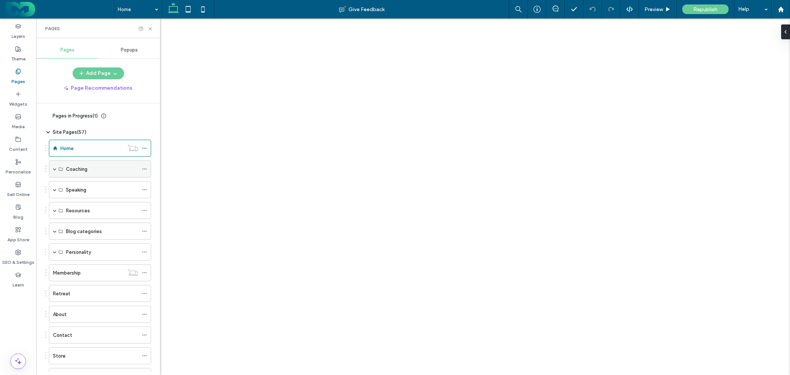
click at [54, 171] on span at bounding box center [55, 169] width 4 height 4
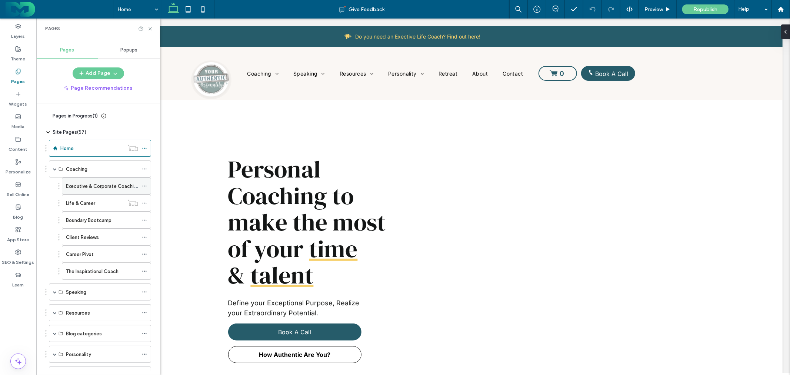
click at [78, 183] on label "Executive & Corporate Coaching" at bounding box center [102, 186] width 73 height 13
click at [151, 29] on icon at bounding box center [150, 29] width 6 height 6
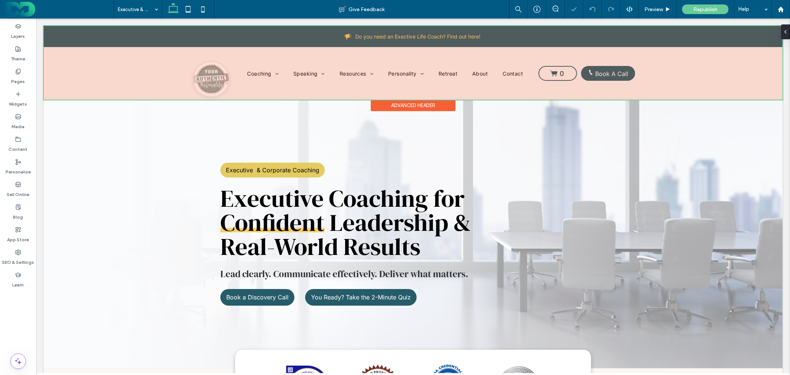
click at [259, 73] on div at bounding box center [412, 63] width 739 height 74
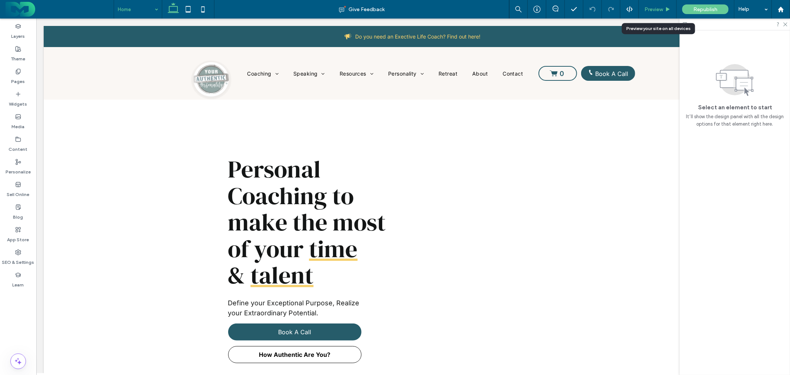
click at [661, 4] on div "Preview" at bounding box center [658, 9] width 38 height 19
click at [652, 10] on span "Preview" at bounding box center [653, 9] width 19 height 6
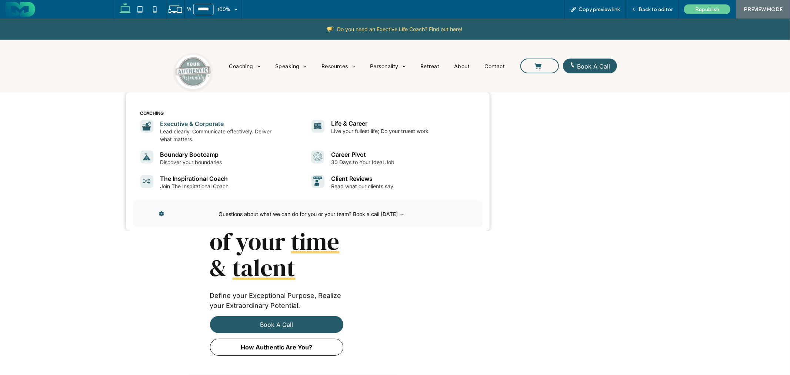
click at [219, 120] on link "Executive & Corporate" at bounding box center [192, 123] width 64 height 7
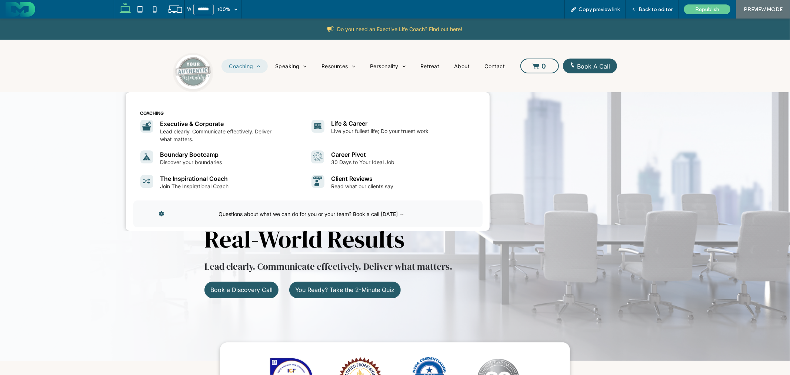
click at [243, 63] on span "Coaching" at bounding box center [244, 66] width 31 height 6
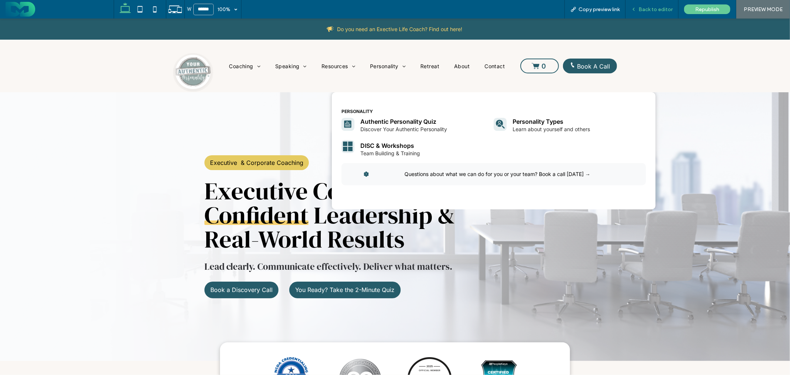
click at [644, 4] on div "Back to editor" at bounding box center [651, 9] width 53 height 19
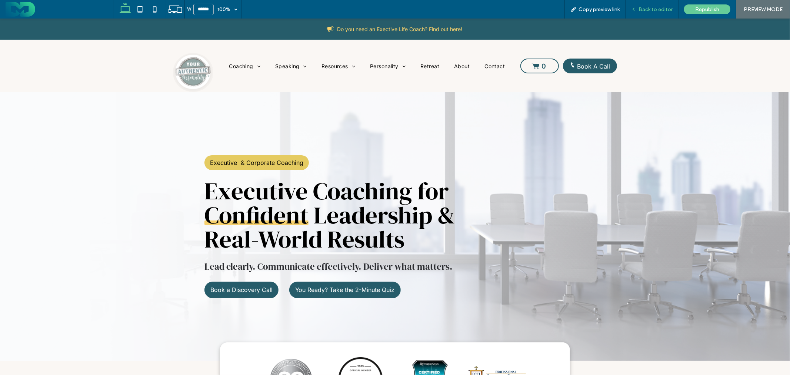
click at [645, 13] on div "Back to editor" at bounding box center [651, 9] width 53 height 19
click at [654, 9] on span "Back to editor" at bounding box center [655, 9] width 34 height 6
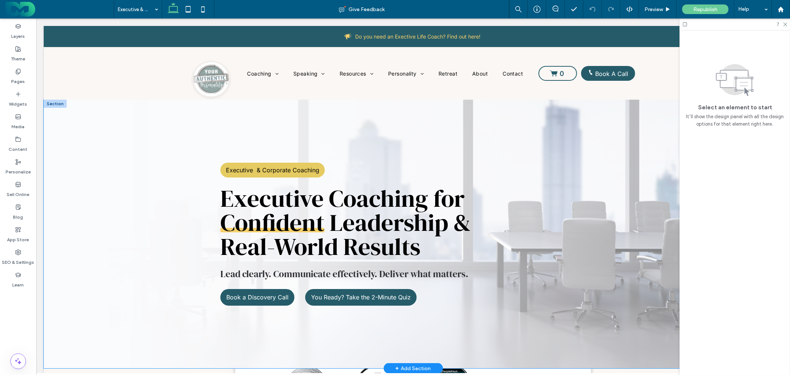
click at [473, 120] on div "Executive & Corporate Coaching Executive Coaching for Confident Leadership & Re…" at bounding box center [413, 233] width 444 height 268
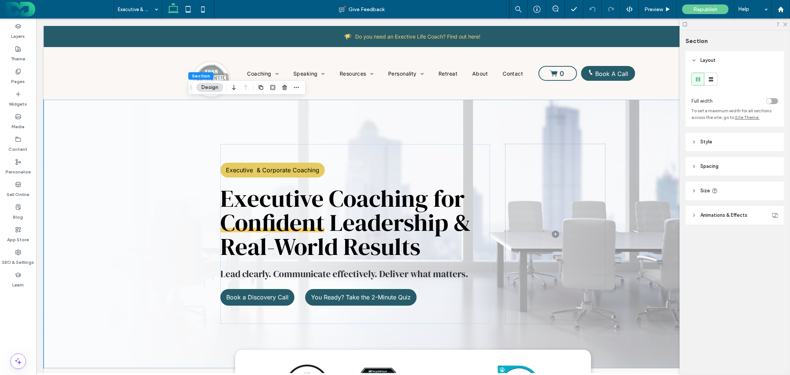
click at [729, 143] on header "Style" at bounding box center [734, 142] width 98 height 19
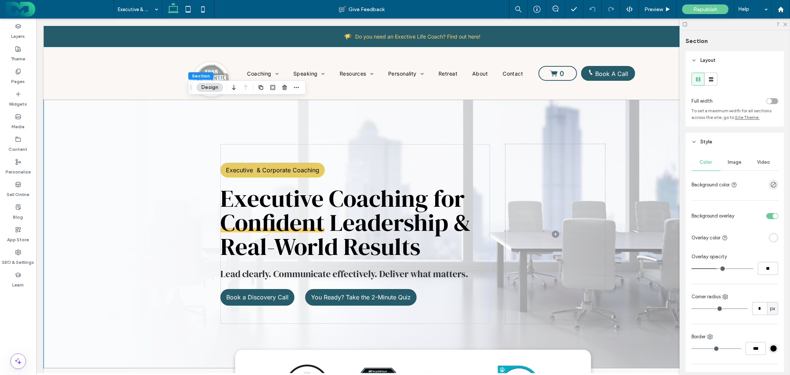
click at [725, 138] on header "Style" at bounding box center [734, 142] width 98 height 19
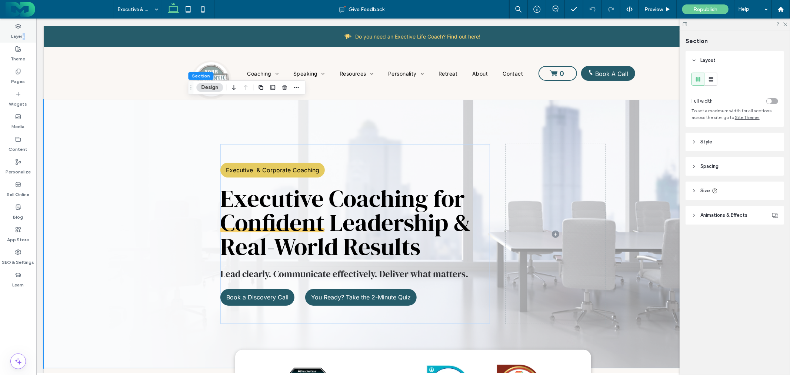
click at [23, 32] on label "Layers" at bounding box center [18, 34] width 14 height 10
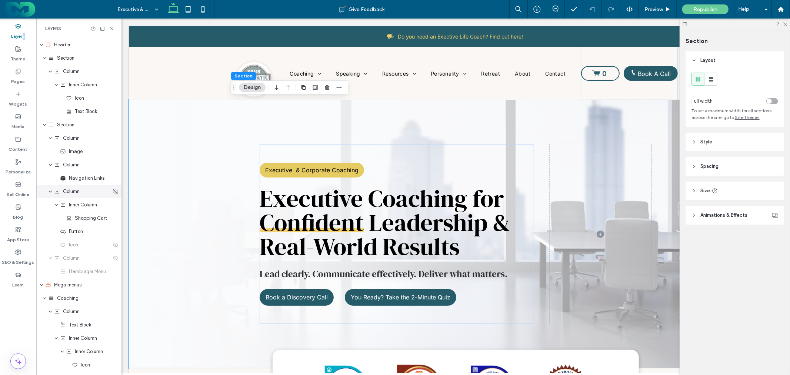
click at [50, 191] on icon "expand Column" at bounding box center [50, 191] width 4 height 6
click at [41, 232] on use "expand Mega menus" at bounding box center [41, 232] width 3 height 2
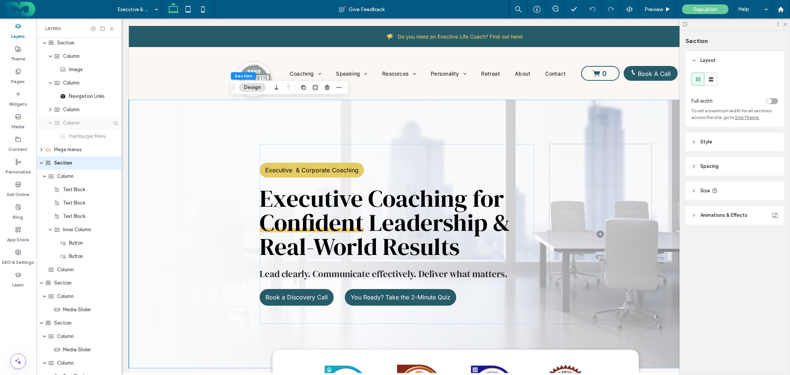
scroll to position [82, 0]
click at [41, 161] on icon "expand Section" at bounding box center [41, 163] width 4 height 6
click at [67, 159] on span "Section" at bounding box center [63, 162] width 18 height 7
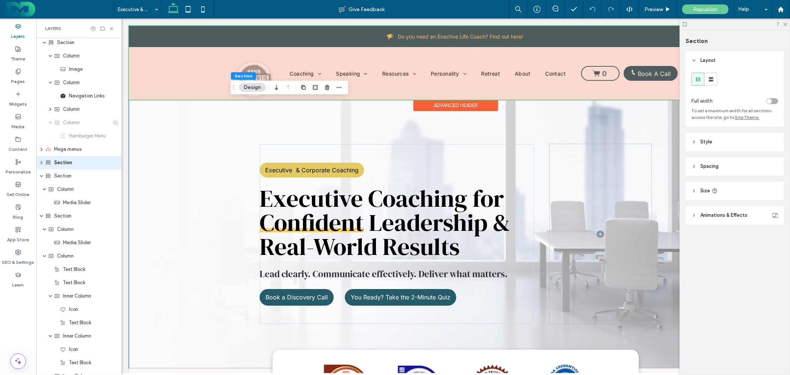
click at [306, 71] on div at bounding box center [455, 63] width 654 height 74
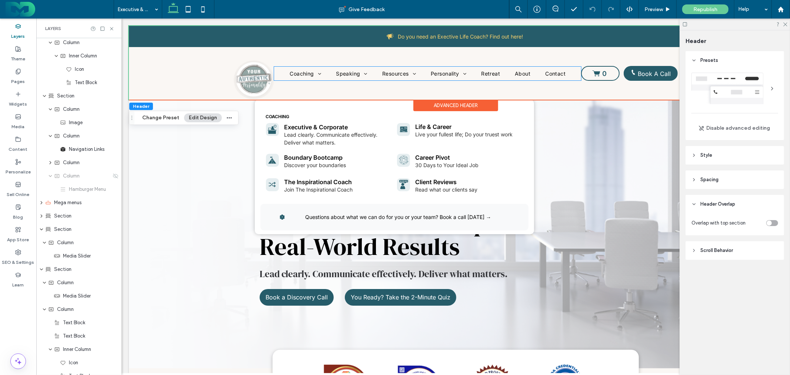
scroll to position [0, 0]
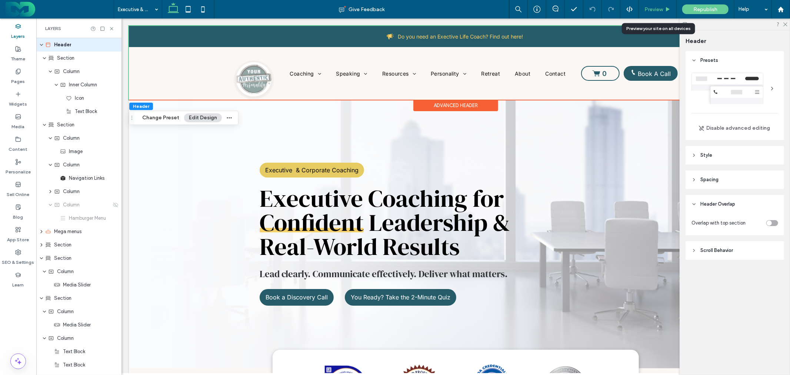
click at [654, 3] on div "Preview" at bounding box center [658, 9] width 38 height 19
click at [658, 13] on div "Preview" at bounding box center [658, 9] width 38 height 19
click at [112, 28] on icon at bounding box center [112, 29] width 6 height 6
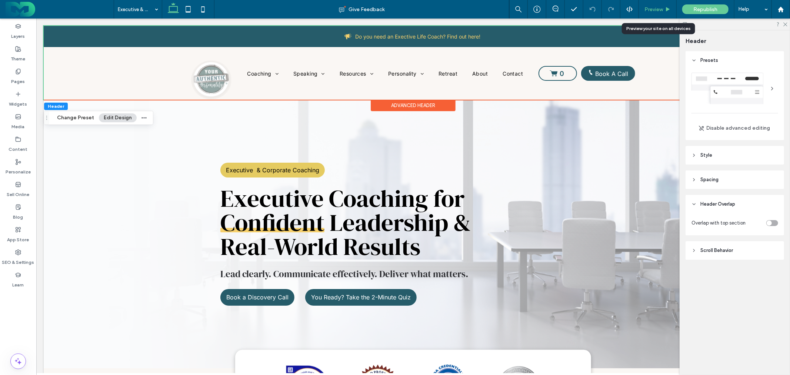
drag, startPoint x: 661, startPoint y: 8, endPoint x: 666, endPoint y: 16, distance: 9.3
click at [661, 8] on span "Preview" at bounding box center [653, 9] width 19 height 6
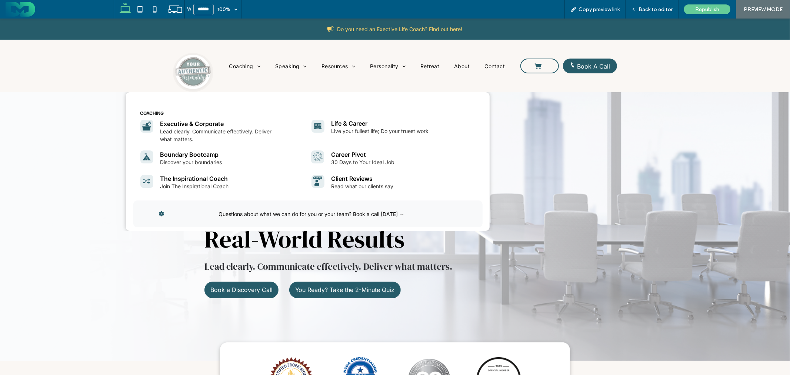
drag, startPoint x: 186, startPoint y: 82, endPoint x: 189, endPoint y: 104, distance: 22.0
click at [186, 82] on img at bounding box center [193, 72] width 41 height 39
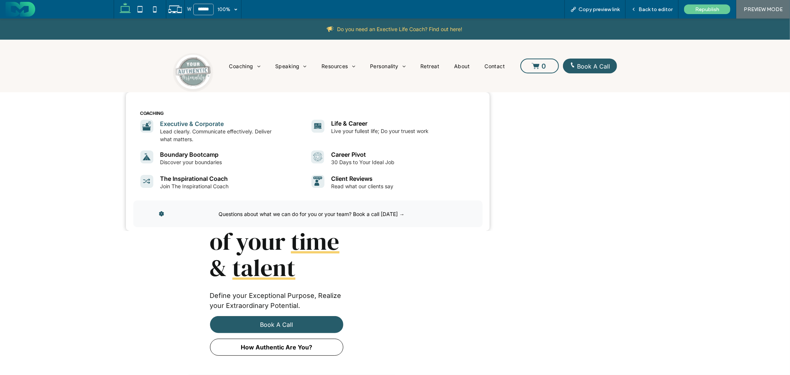
click at [209, 121] on link "Executive & Corporate" at bounding box center [192, 123] width 64 height 7
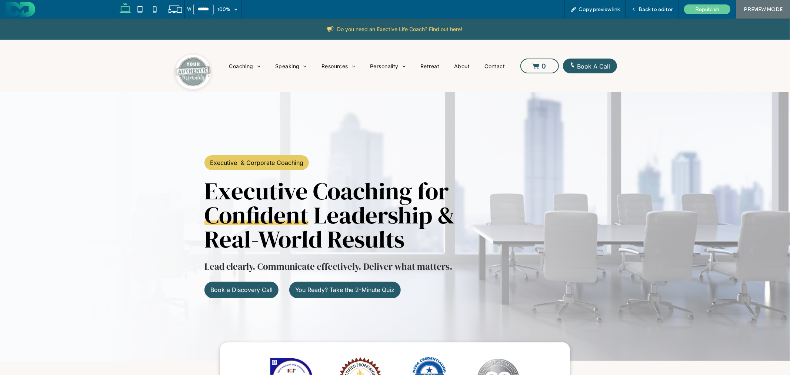
drag, startPoint x: 194, startPoint y: 76, endPoint x: 194, endPoint y: 95, distance: 18.5
click at [194, 76] on img at bounding box center [193, 72] width 41 height 39
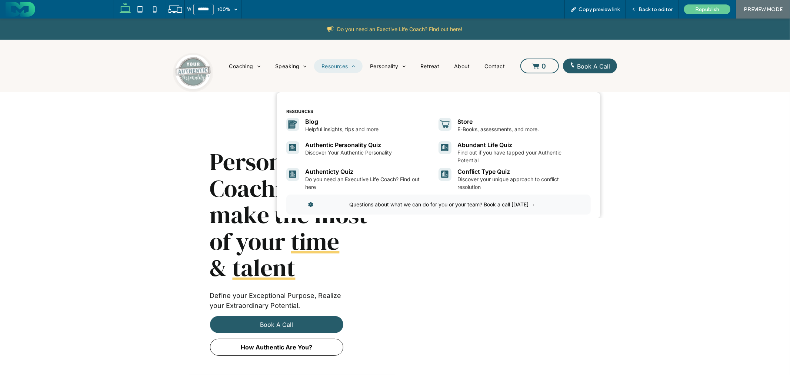
click at [335, 65] on span "Resources" at bounding box center [338, 66] width 34 height 6
click at [314, 122] on link "Blog" at bounding box center [311, 120] width 13 height 7
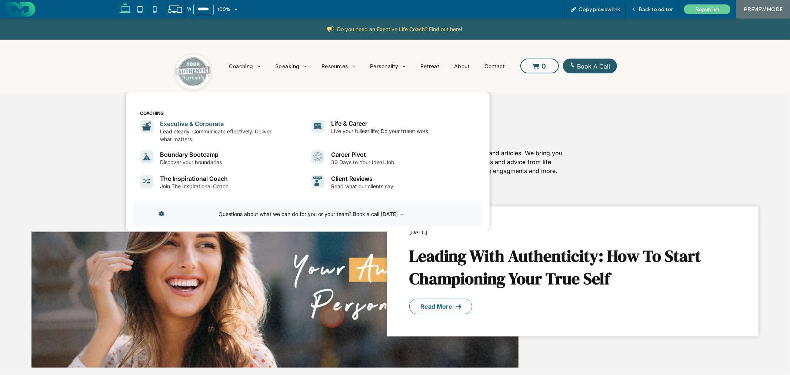
click at [204, 120] on link "Executive & Corporate" at bounding box center [192, 123] width 64 height 7
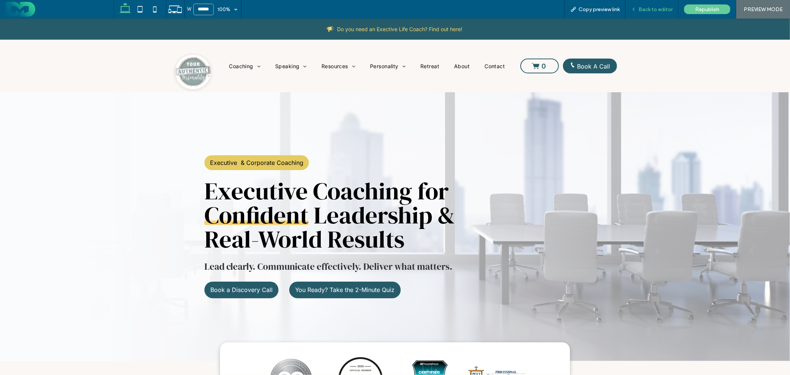
click at [659, 10] on span "Back to editor" at bounding box center [655, 9] width 34 height 6
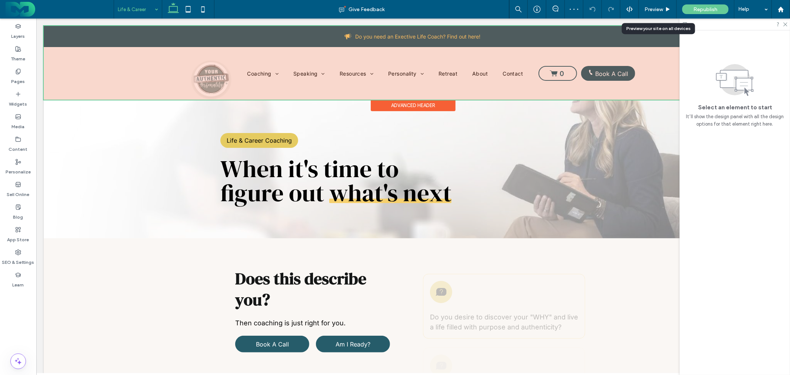
click at [273, 74] on div at bounding box center [412, 63] width 739 height 74
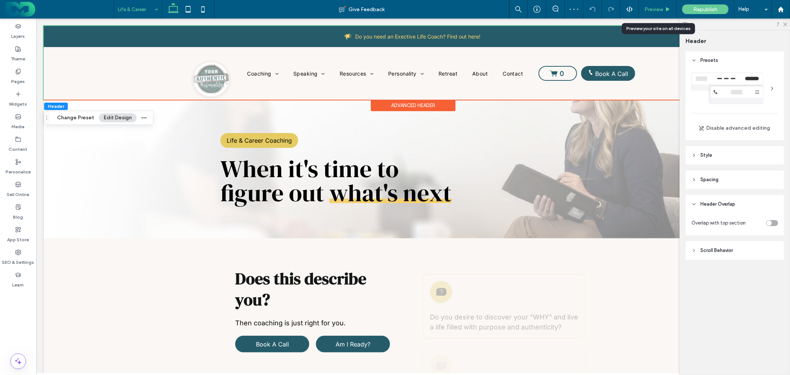
click at [658, 10] on span "Preview" at bounding box center [653, 9] width 19 height 6
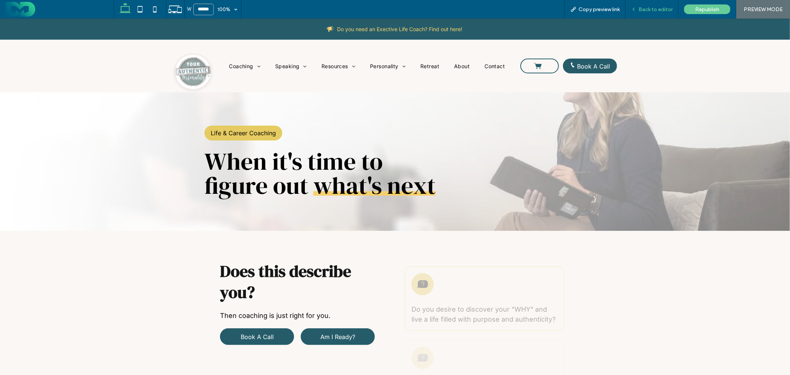
click at [661, 11] on span "Back to editor" at bounding box center [655, 9] width 34 height 6
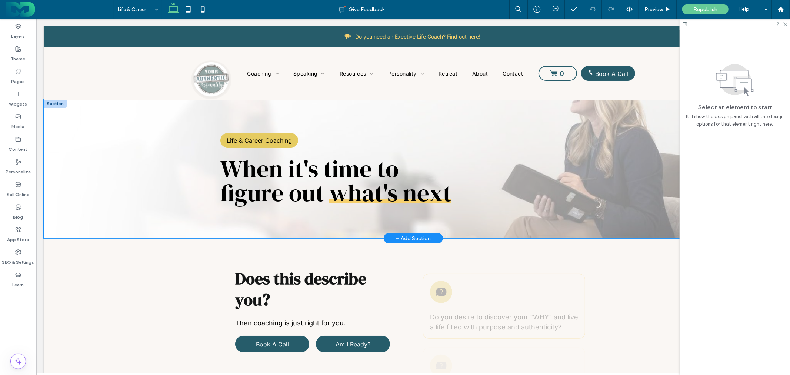
click at [515, 105] on div "Life & Career Coaching When it's time to figure out what's next" at bounding box center [413, 168] width 444 height 138
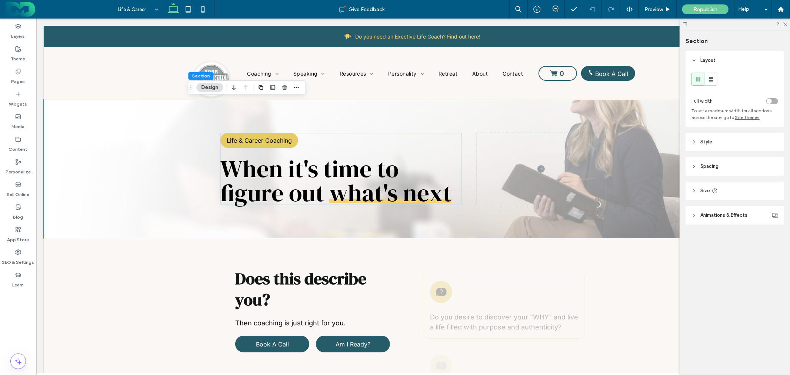
click at [735, 146] on header "Style" at bounding box center [734, 142] width 98 height 19
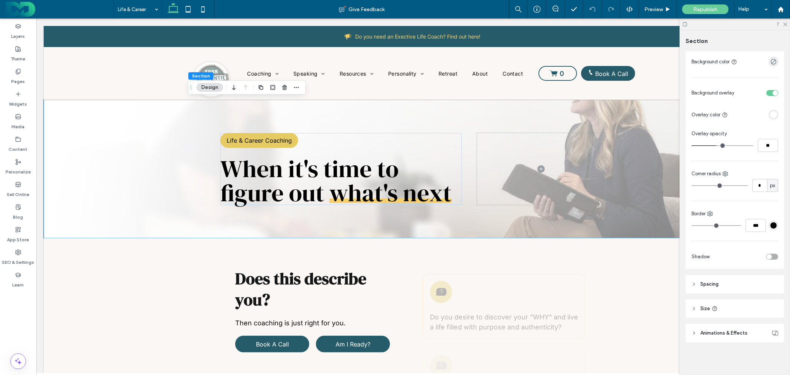
scroll to position [124, 0]
click at [294, 87] on icon "button" at bounding box center [296, 87] width 6 height 6
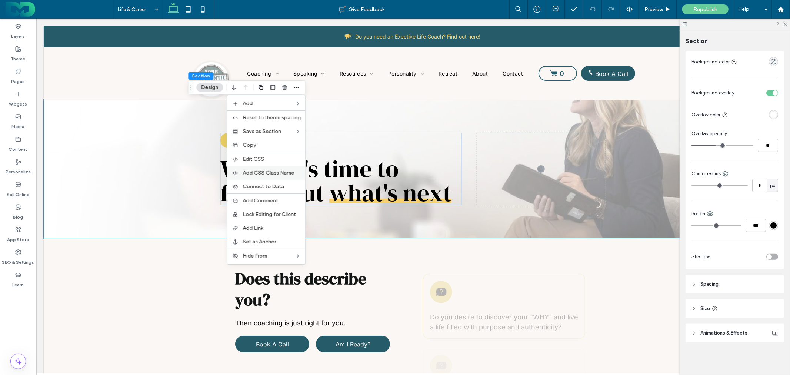
click at [283, 174] on span "Add CSS Class Name" at bounding box center [268, 173] width 51 height 6
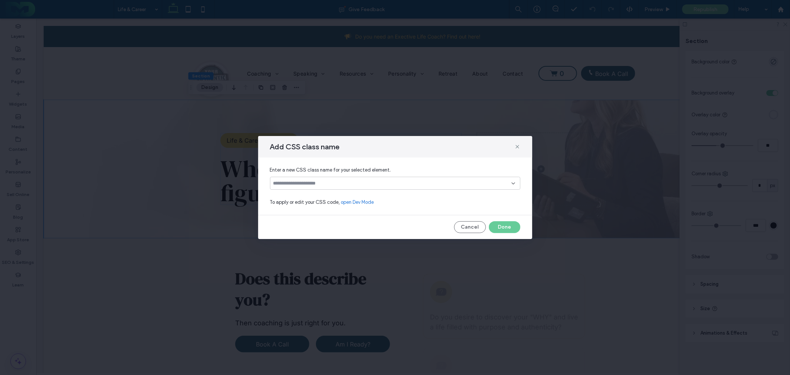
click at [513, 146] on div "Add CSS class name" at bounding box center [395, 146] width 274 height 21
drag, startPoint x: 518, startPoint y: 147, endPoint x: 482, endPoint y: 128, distance: 40.7
click at [518, 147] on icon at bounding box center [517, 147] width 6 height 6
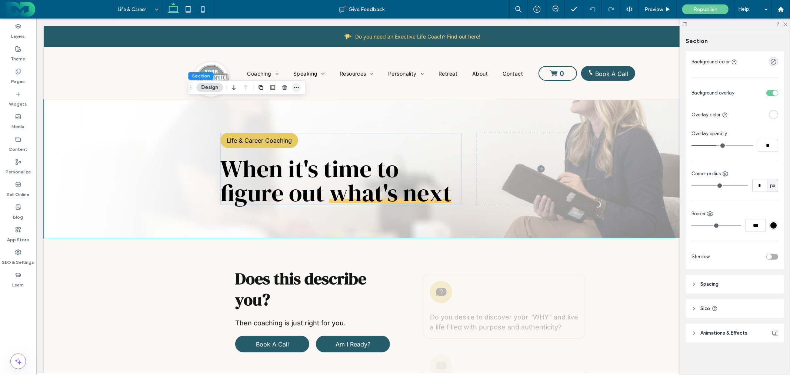
click at [299, 87] on span "button" at bounding box center [296, 87] width 9 height 9
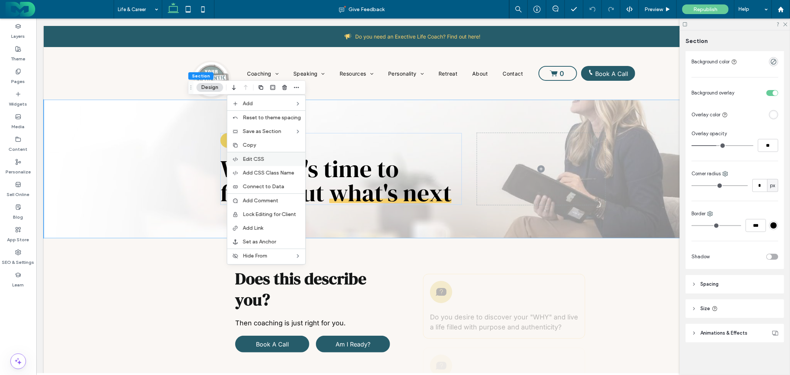
click at [269, 160] on label "Edit CSS" at bounding box center [272, 159] width 58 height 6
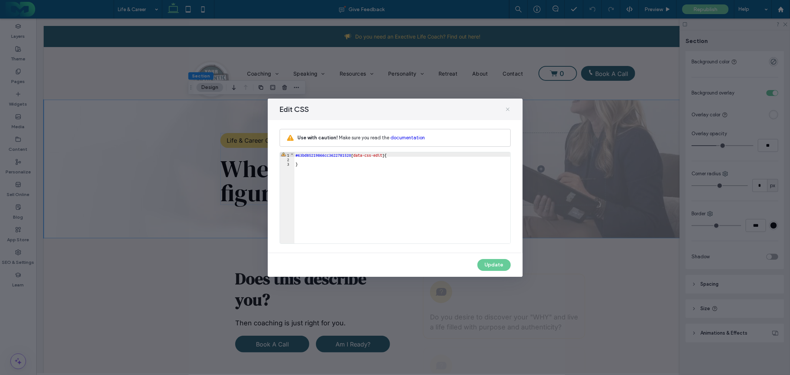
click at [509, 106] on icon at bounding box center [508, 109] width 6 height 6
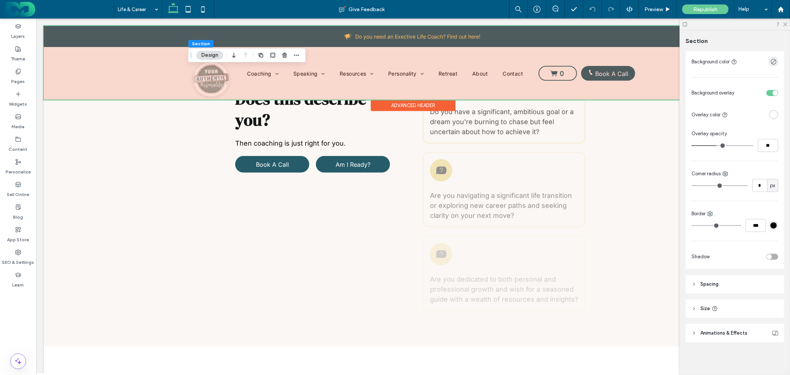
scroll to position [164, 0]
